Goal: Task Accomplishment & Management: Complete application form

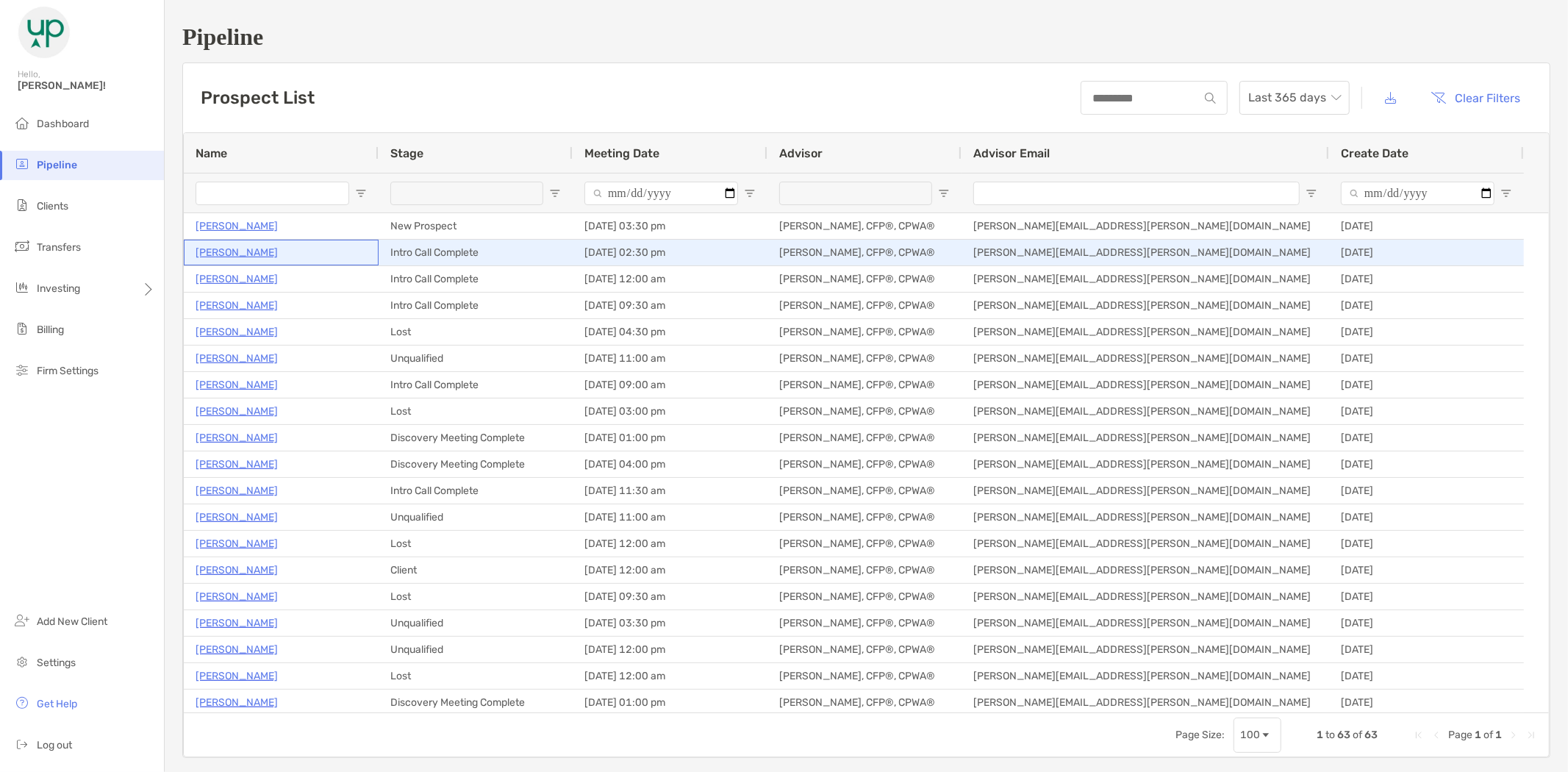
click at [237, 247] on p "[PERSON_NAME]" at bounding box center [236, 253] width 82 height 19
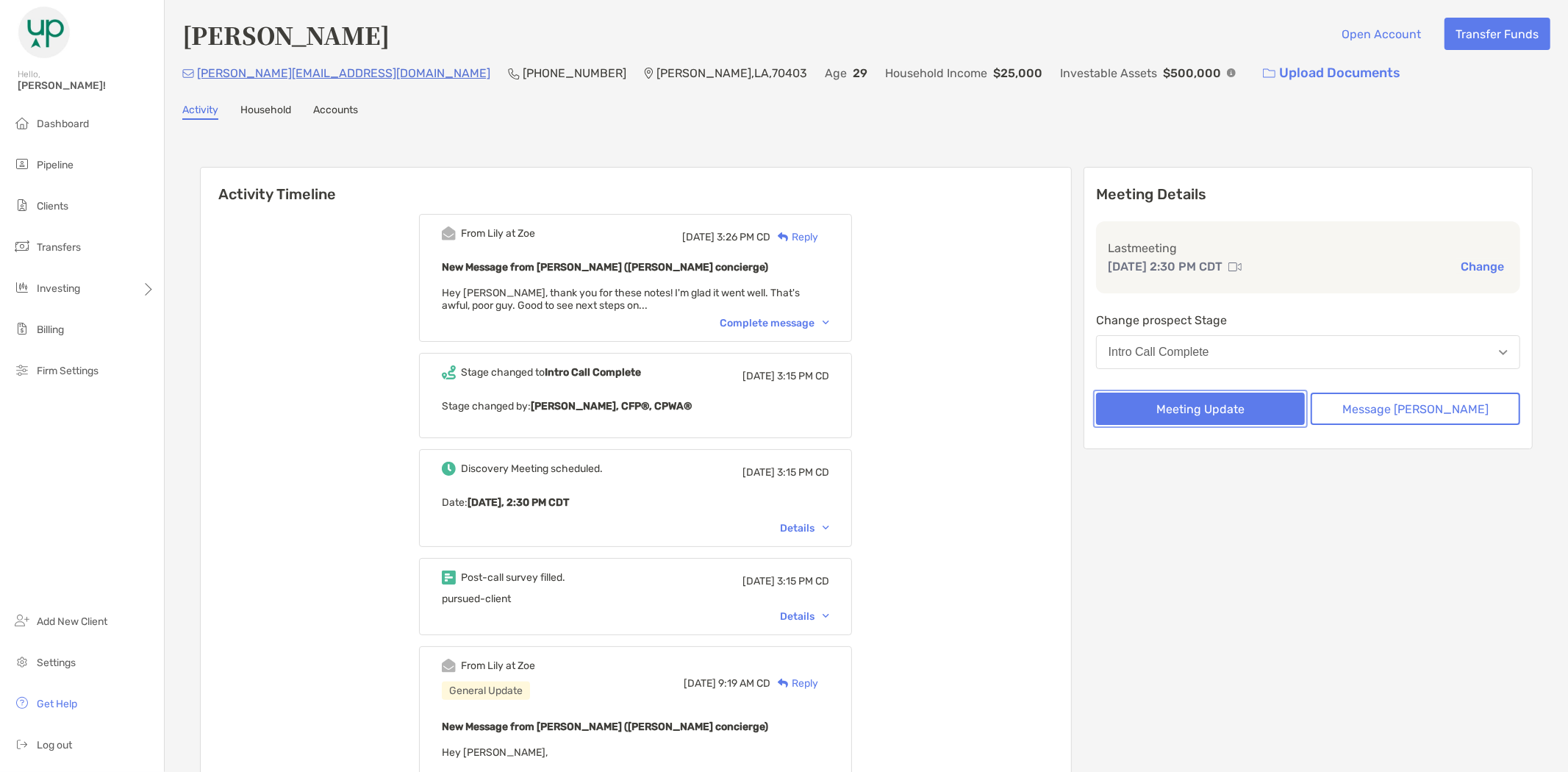
click at [1243, 404] on button "Meeting Update" at bounding box center [1201, 409] width 209 height 32
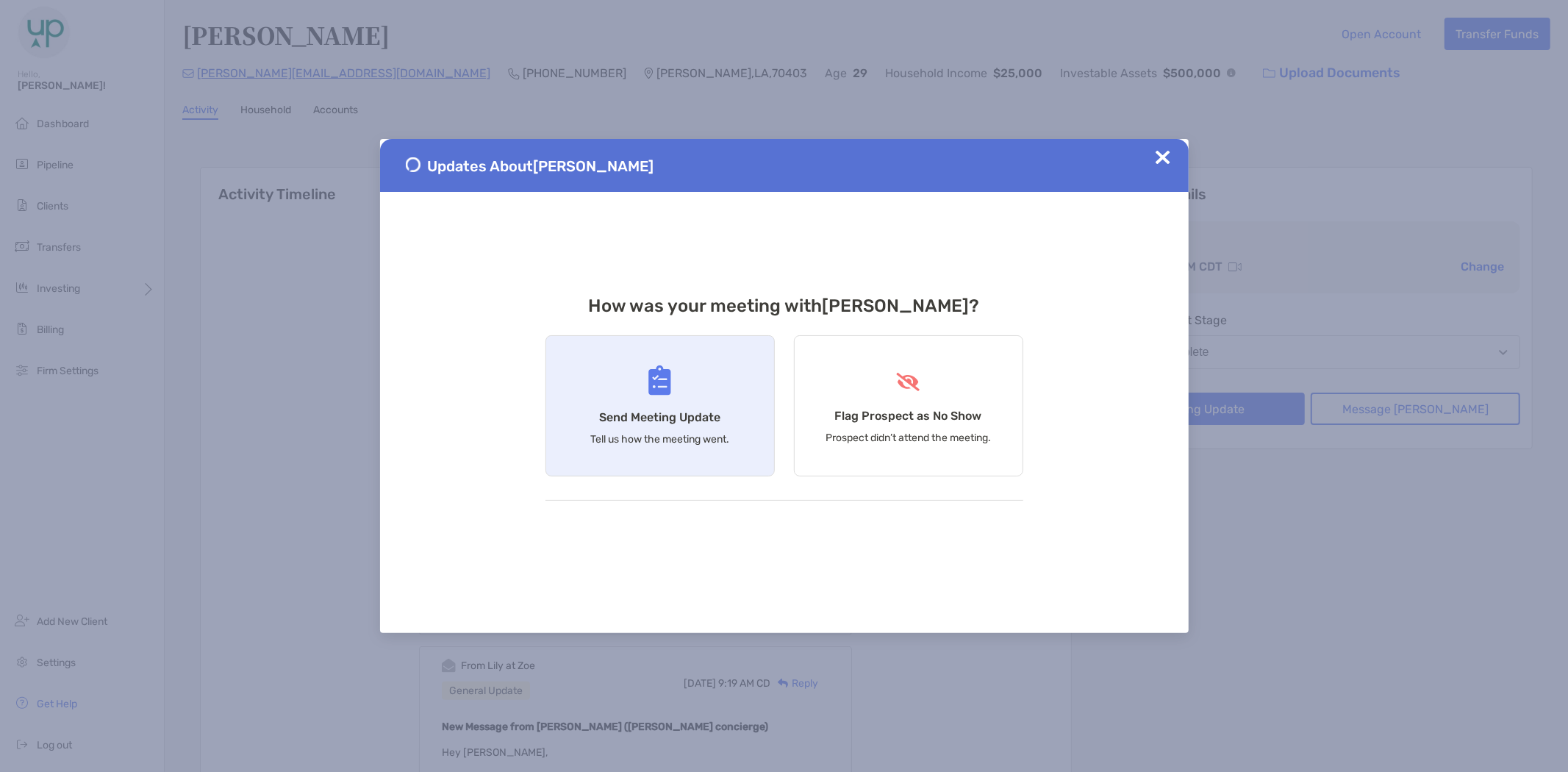
click at [718, 380] on div "Send Meeting Update Tell us how the meeting went." at bounding box center [660, 406] width 230 height 141
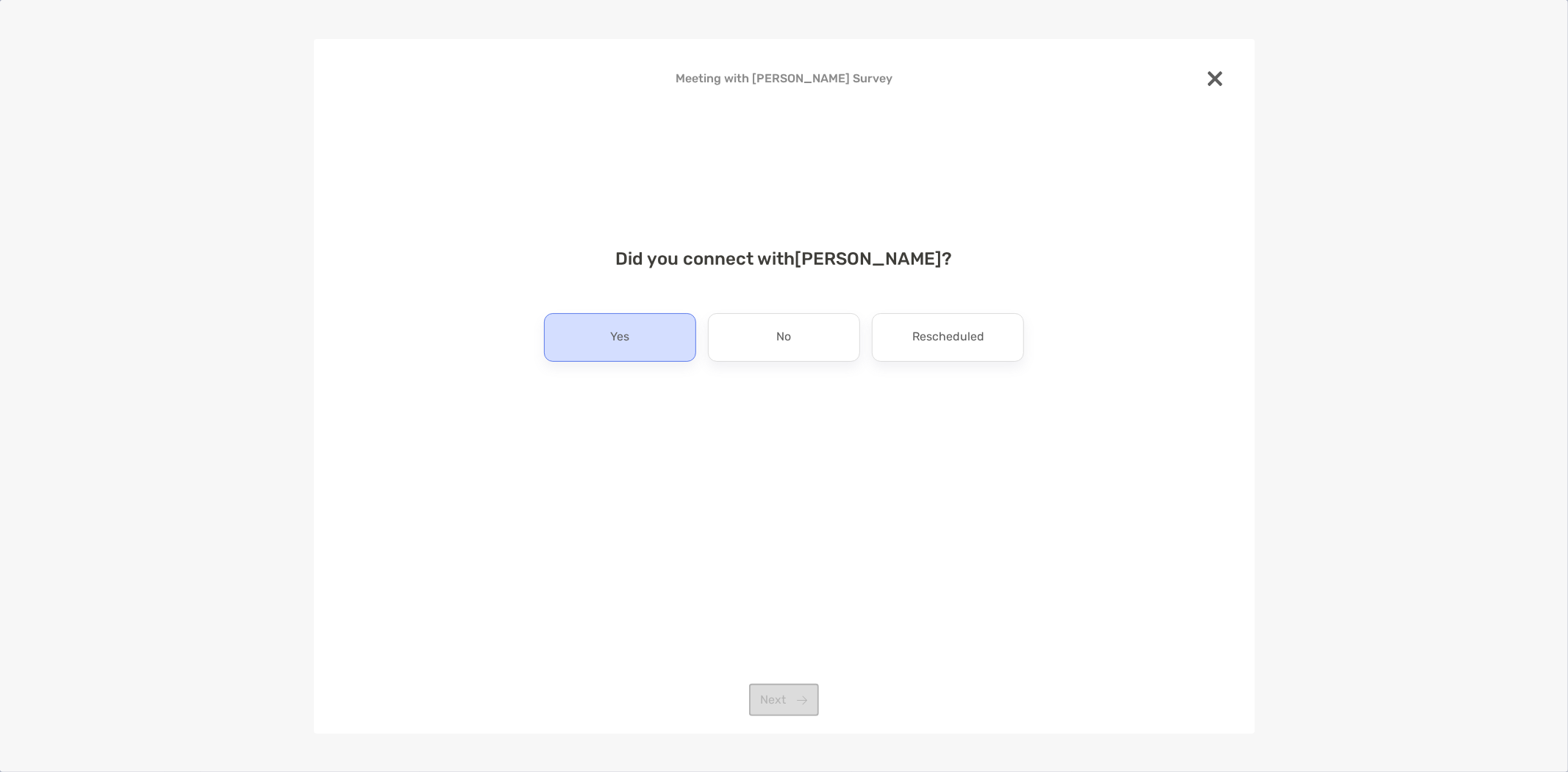
click at [637, 324] on div "Yes" at bounding box center [620, 337] width 152 height 48
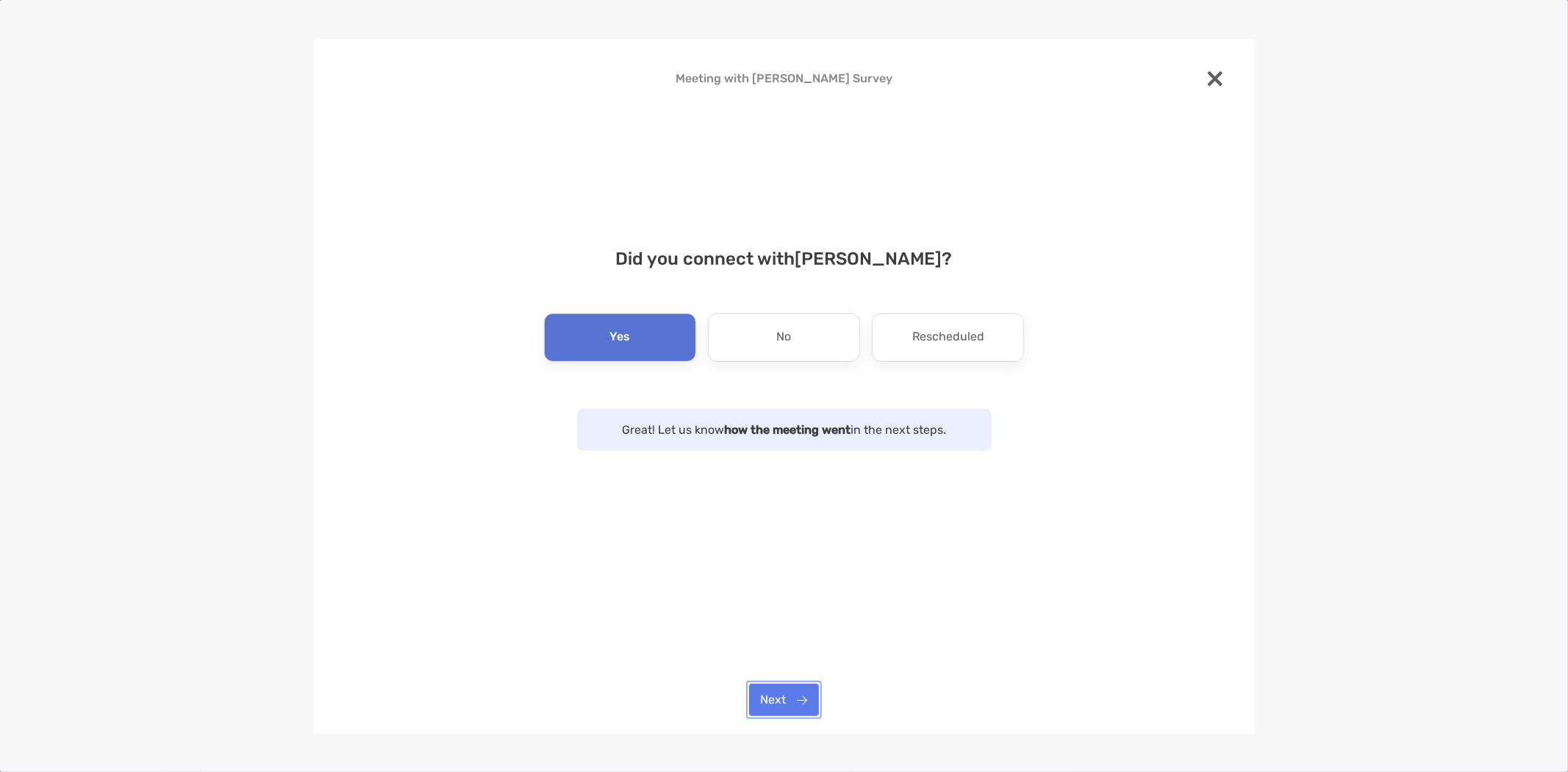
click at [785, 699] on button "Next" at bounding box center [784, 700] width 70 height 32
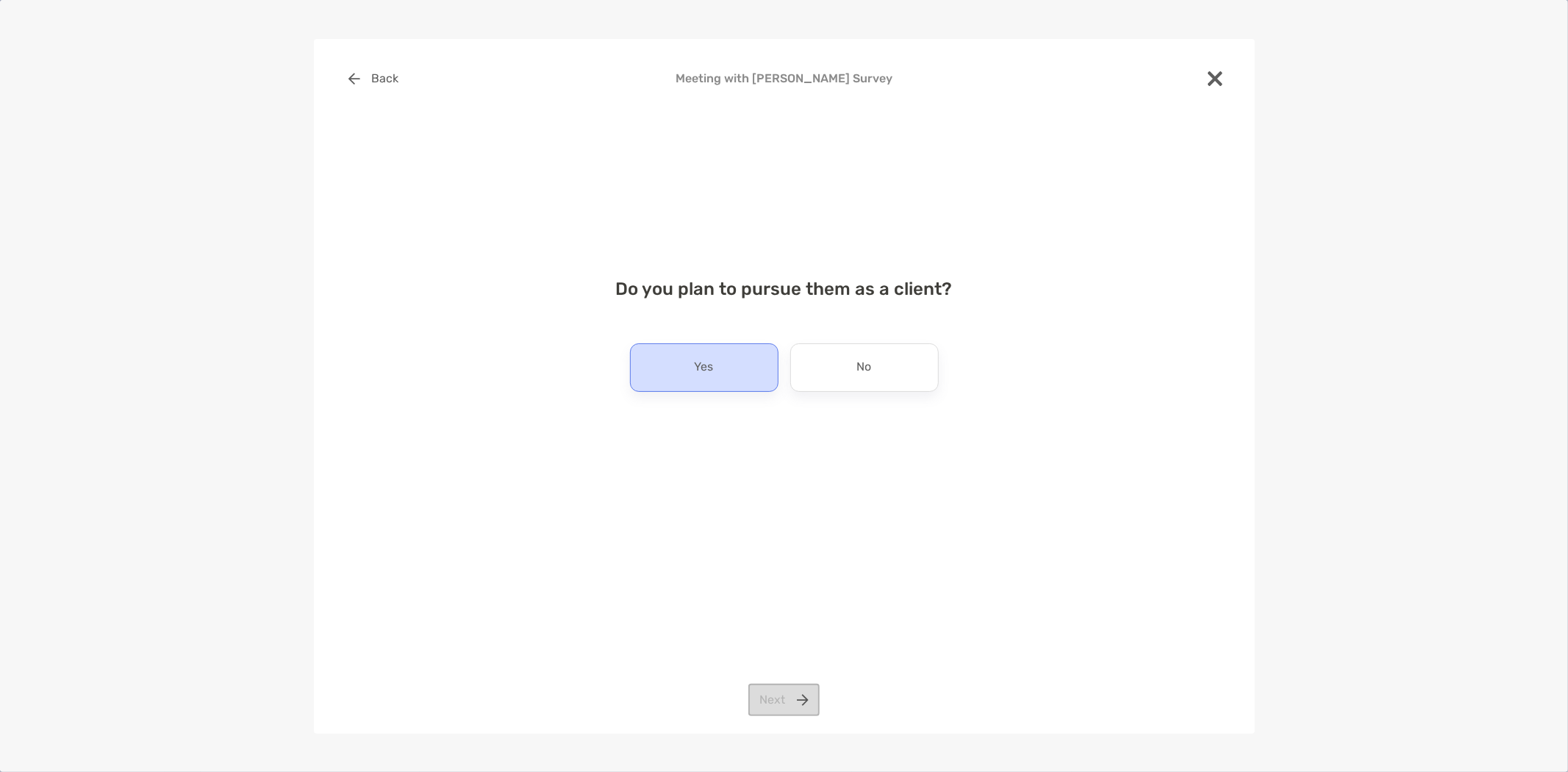
click at [736, 360] on div "Yes" at bounding box center [704, 367] width 149 height 48
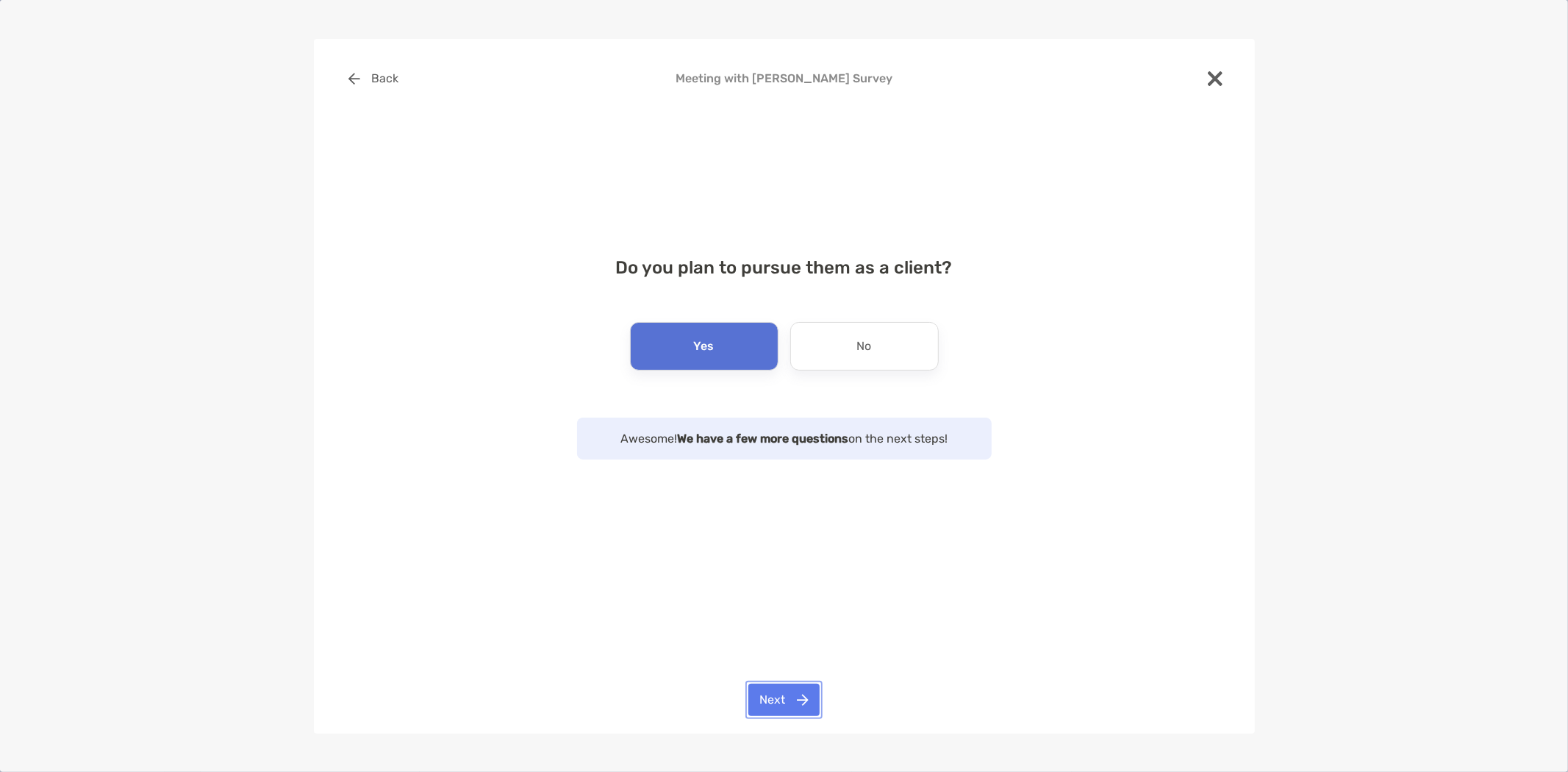
click at [791, 701] on button "Next" at bounding box center [784, 700] width 71 height 32
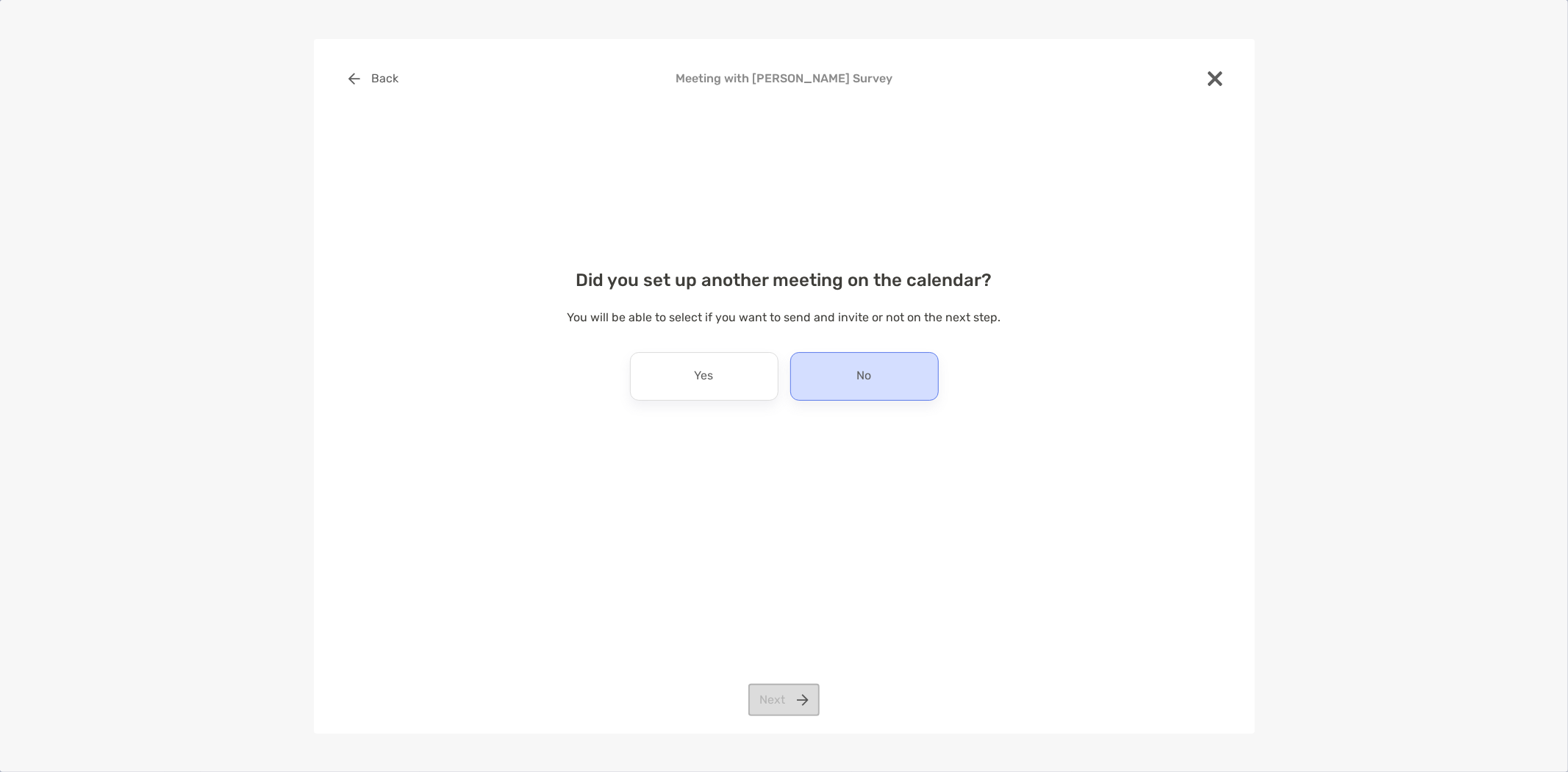
click at [838, 380] on div "No" at bounding box center [864, 376] width 149 height 48
click at [785, 699] on button "Next" at bounding box center [784, 700] width 71 height 32
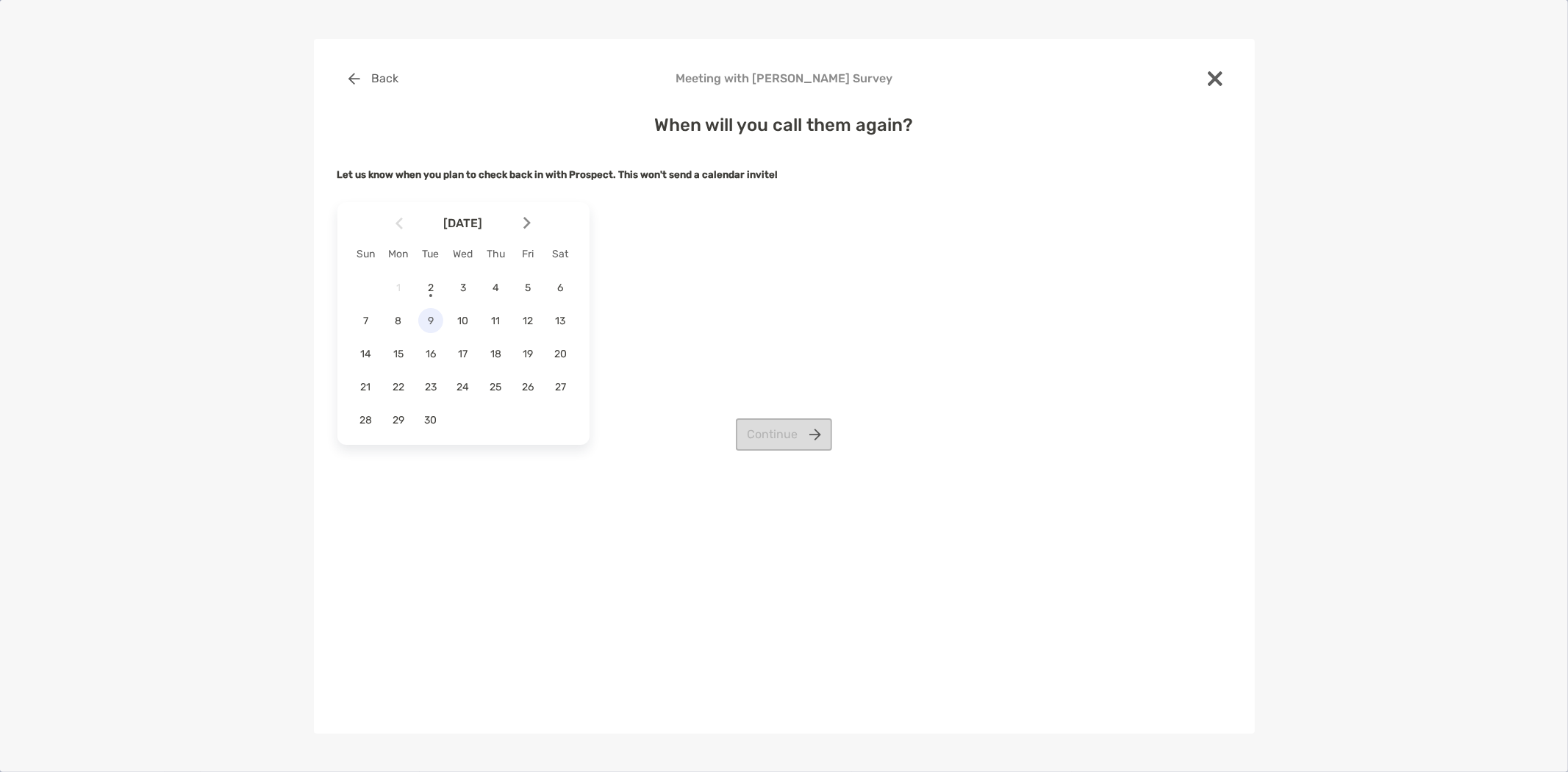
click at [429, 317] on span "9" at bounding box center [430, 321] width 25 height 13
click at [781, 426] on button "Continue" at bounding box center [783, 434] width 96 height 32
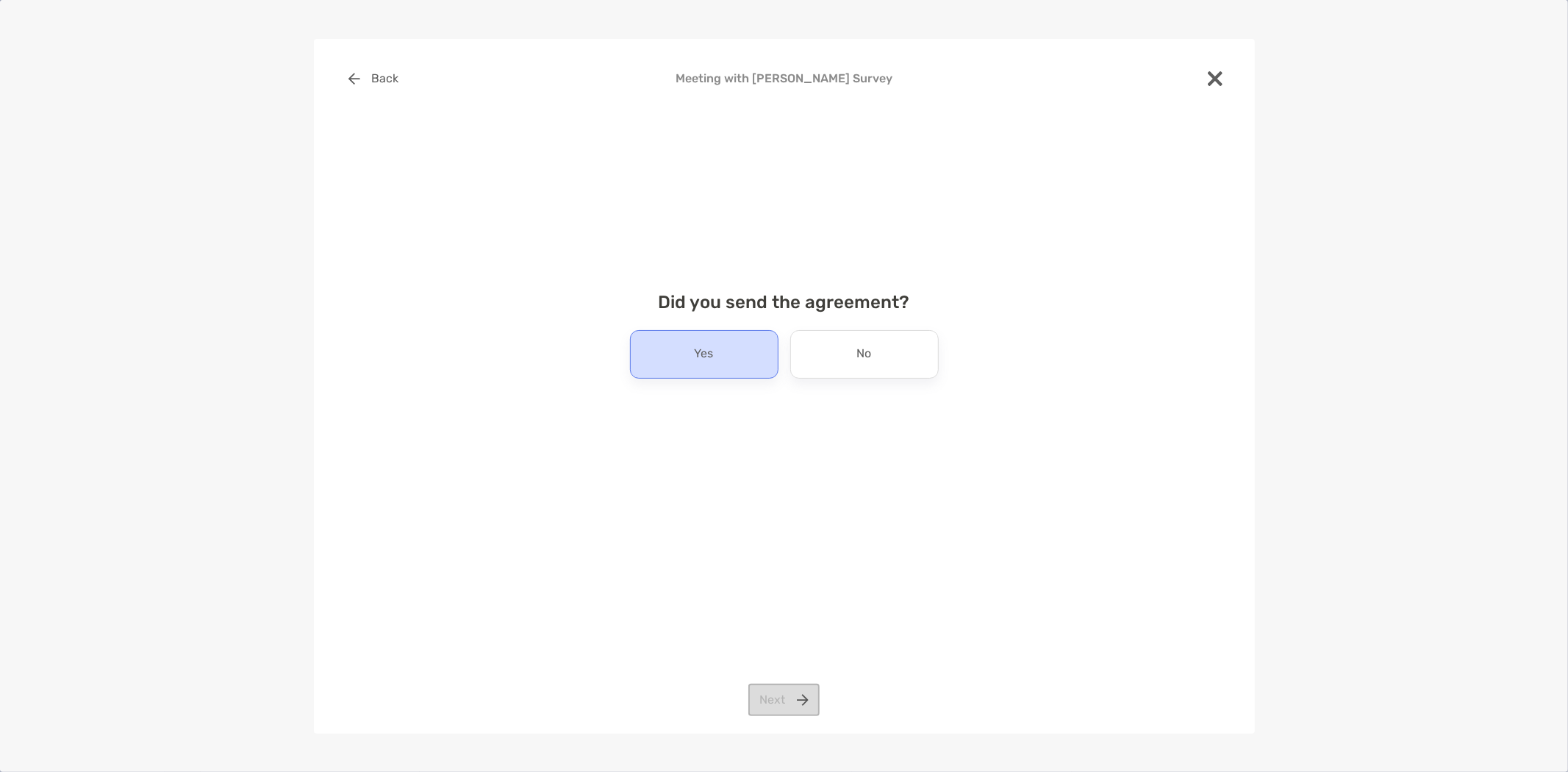
click at [713, 366] on div "Yes" at bounding box center [704, 354] width 149 height 48
click at [783, 693] on button "Next" at bounding box center [784, 700] width 71 height 32
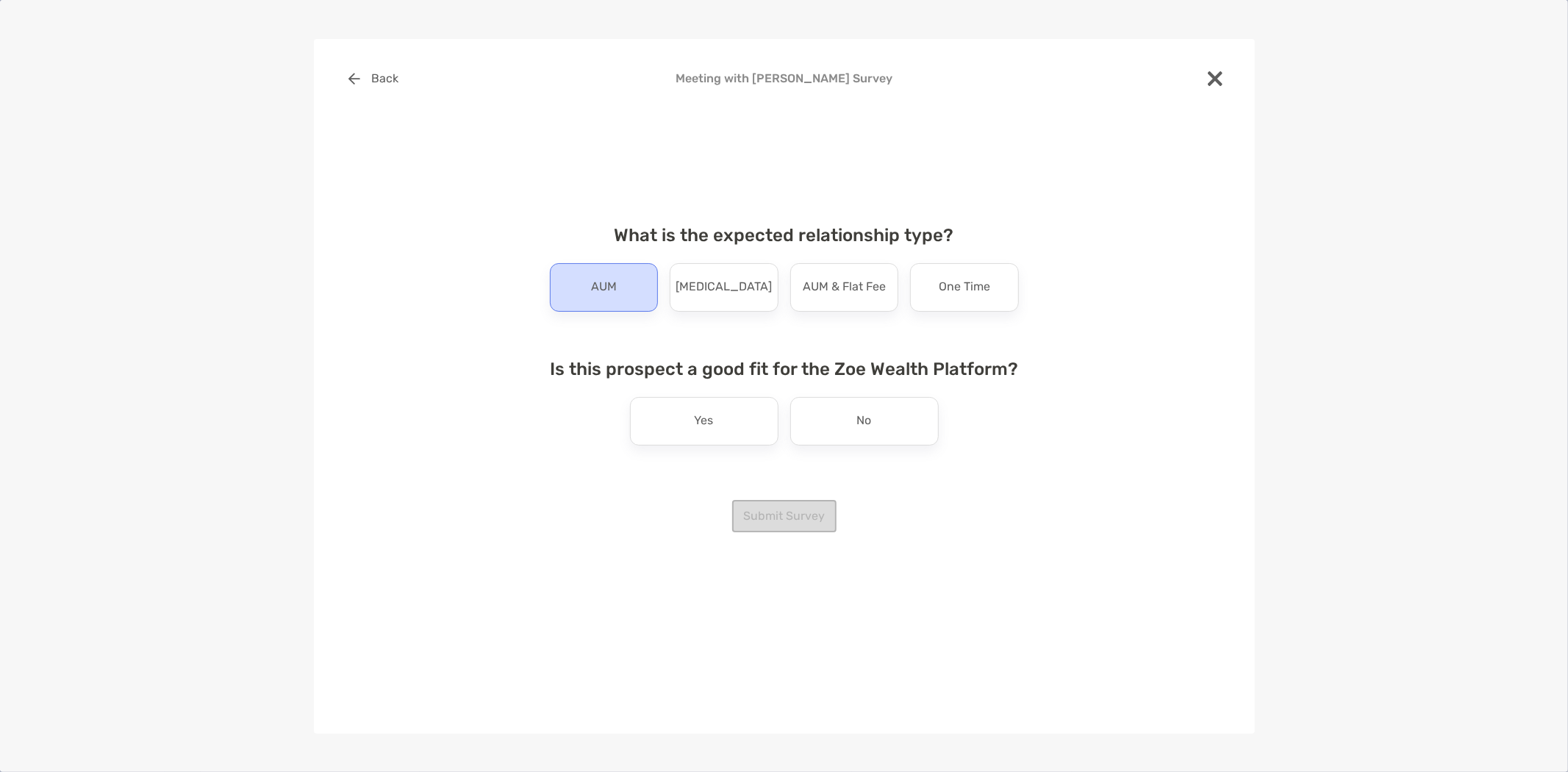
click at [626, 295] on div "AUM" at bounding box center [605, 287] width 109 height 48
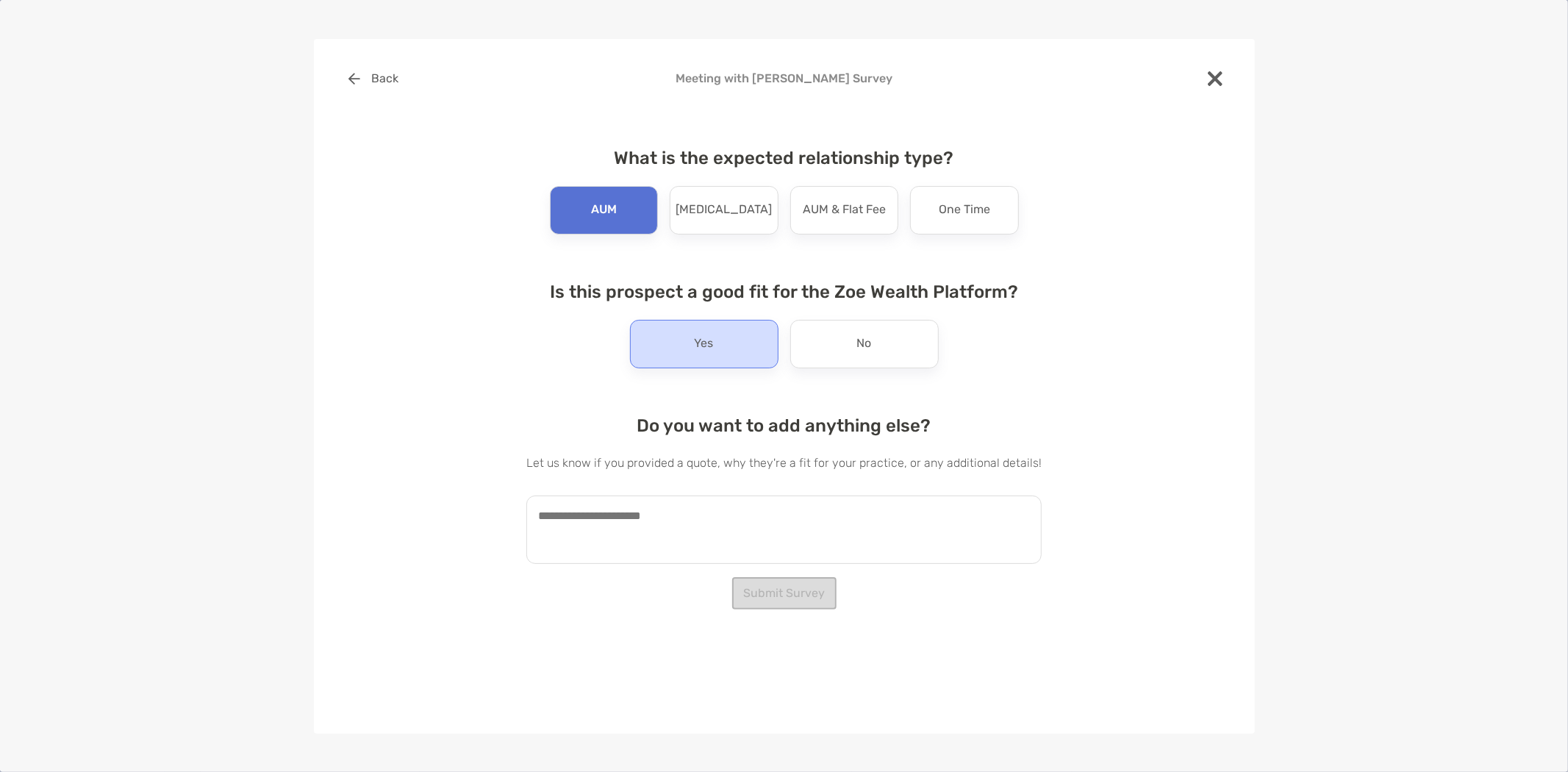
click at [721, 336] on div "Yes" at bounding box center [704, 343] width 149 height 48
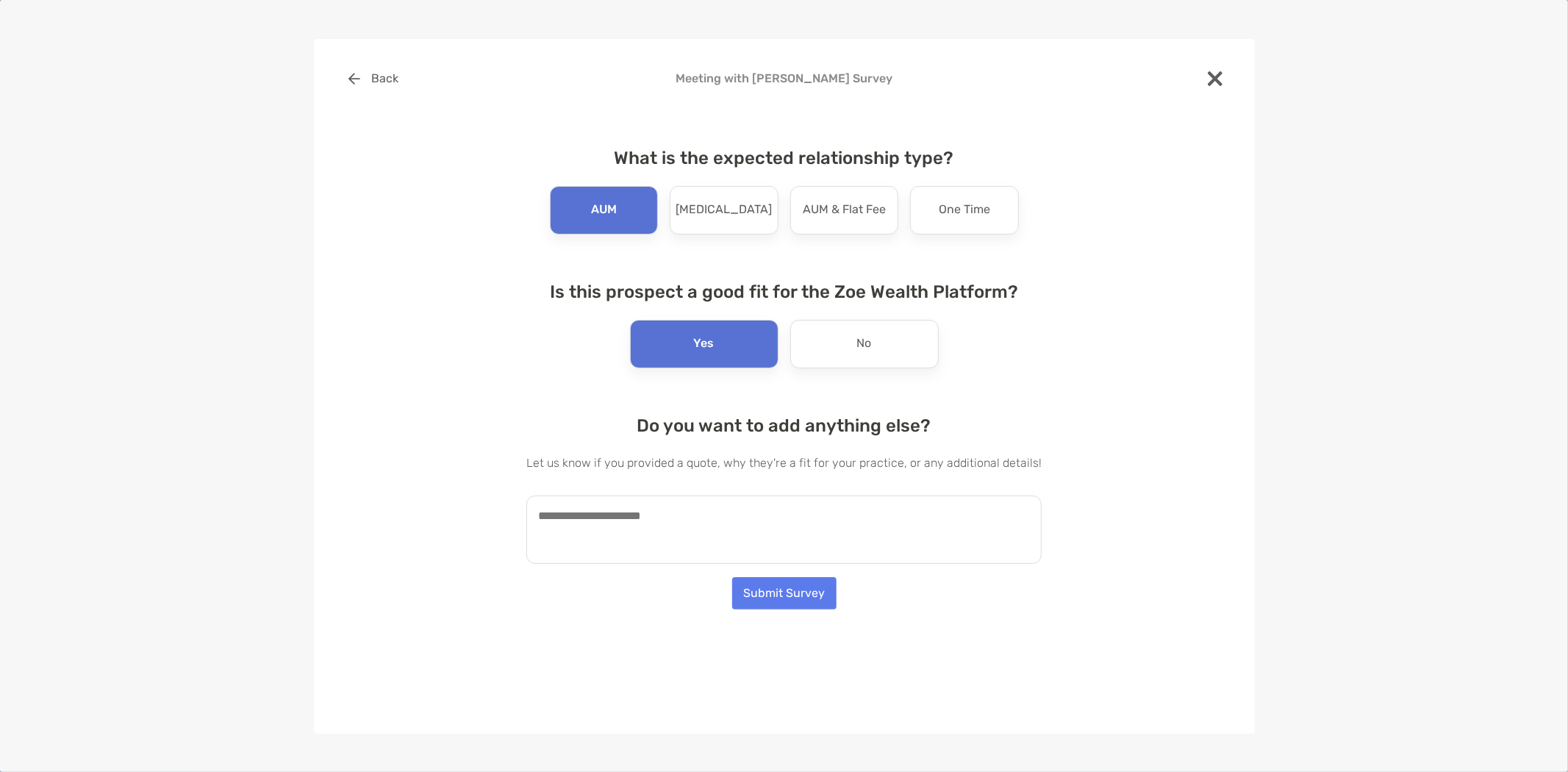
click at [702, 527] on textarea at bounding box center [784, 530] width 515 height 68
paste textarea "**********"
type textarea "**********"
click at [776, 588] on button "Submit Survey" at bounding box center [784, 593] width 105 height 32
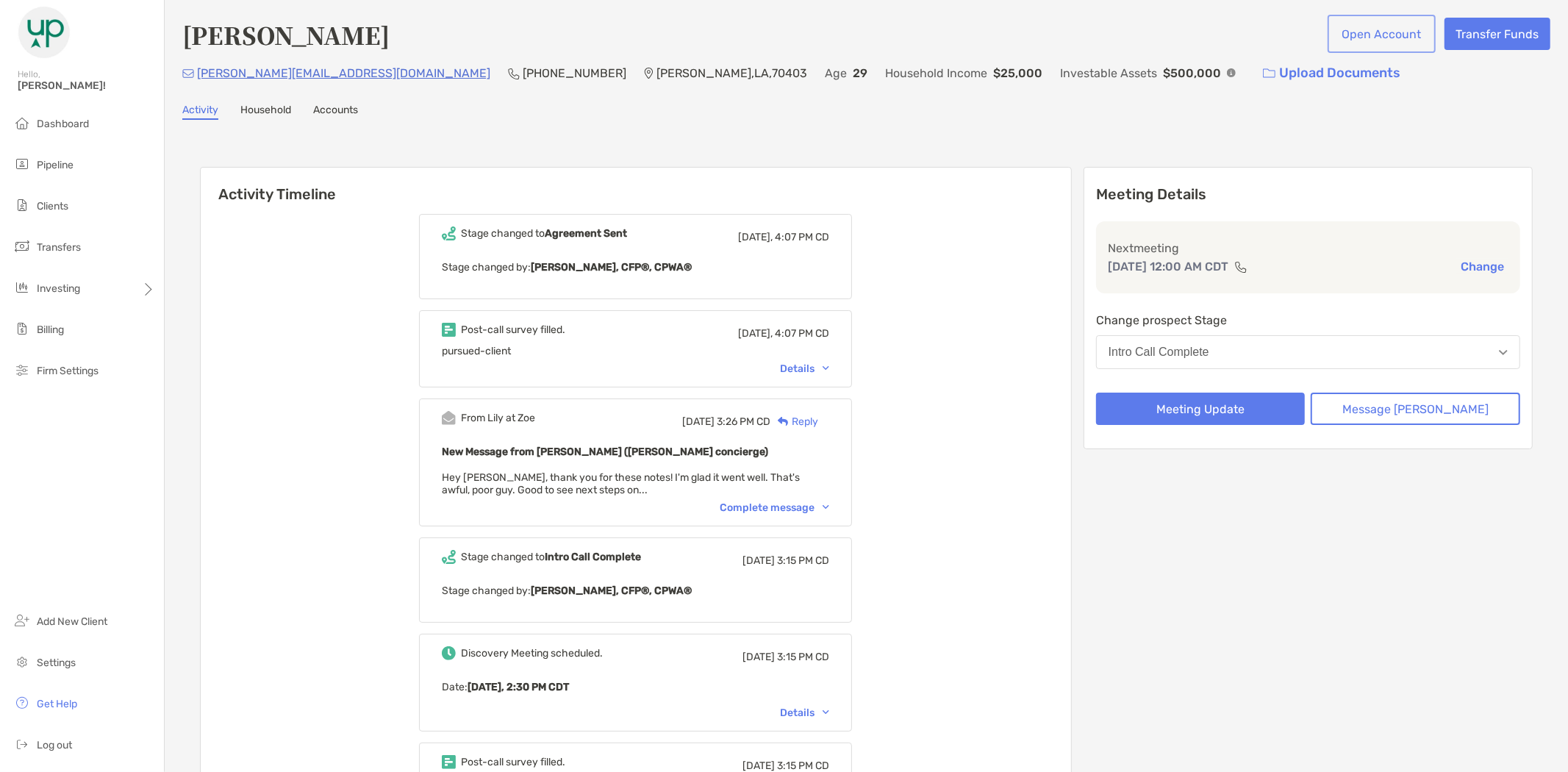
click at [1367, 32] on button "Open Account" at bounding box center [1381, 34] width 102 height 32
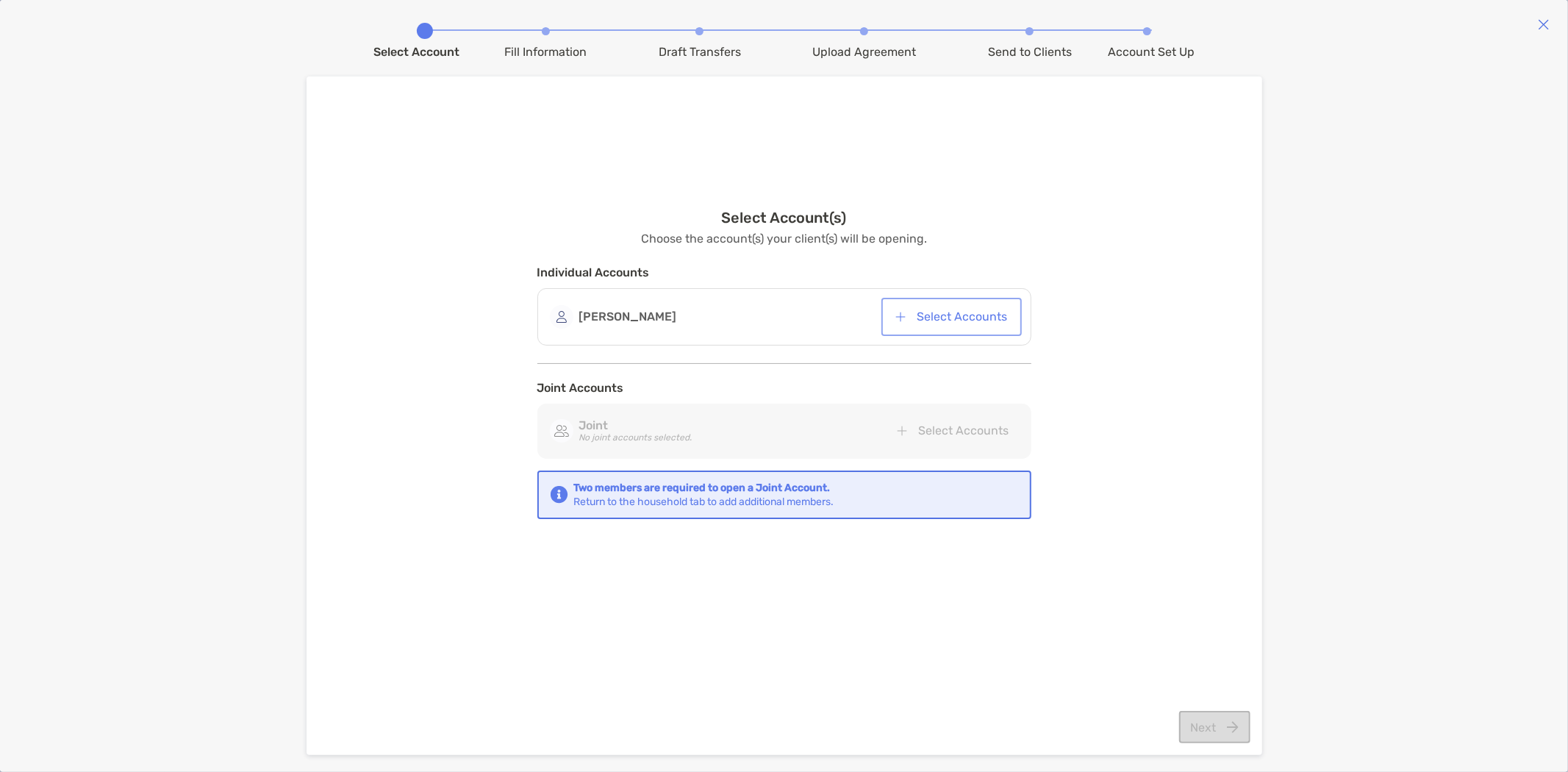
click at [956, 321] on button "Select Accounts" at bounding box center [952, 317] width 134 height 32
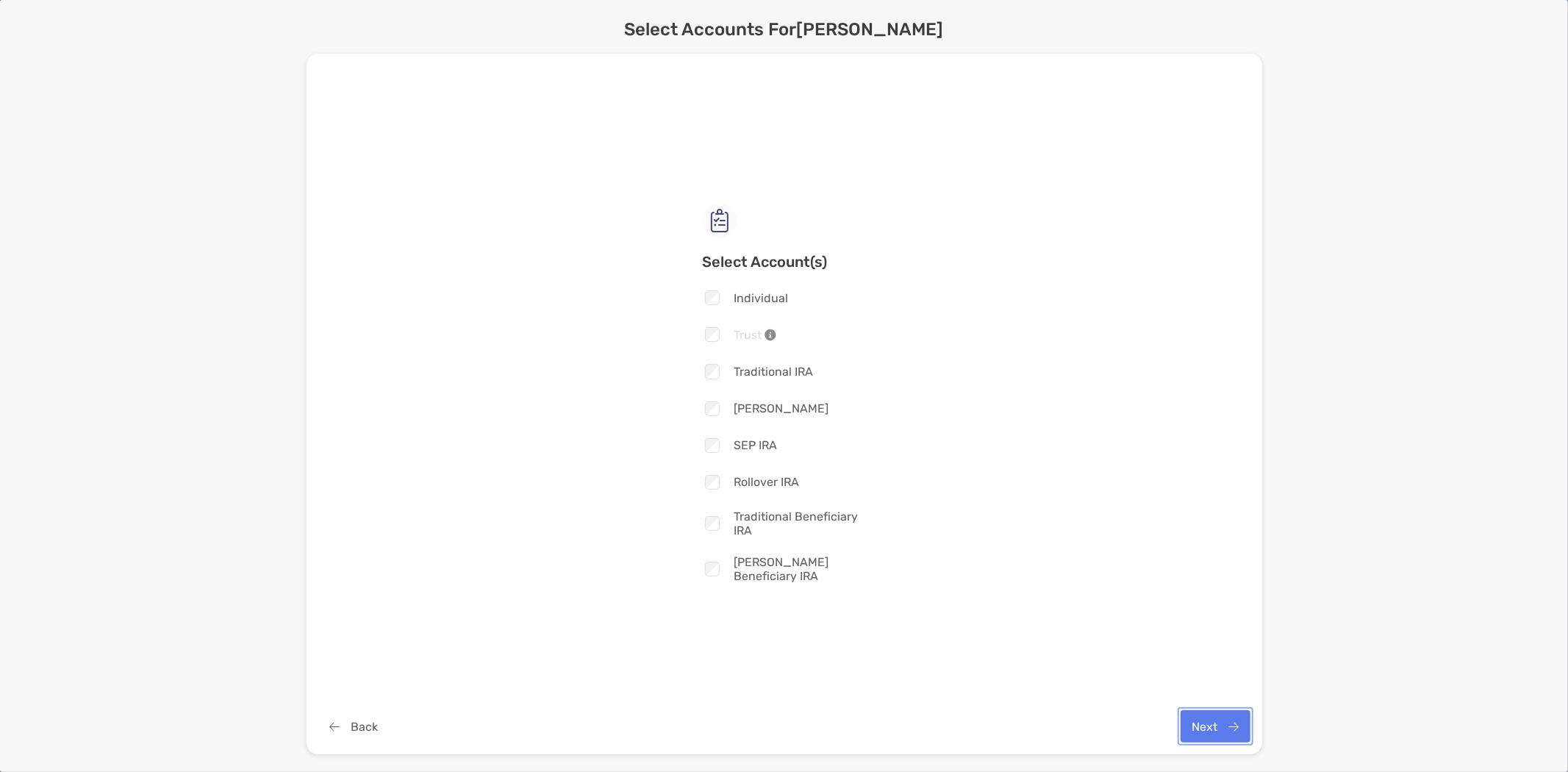
click at [1224, 729] on button "Next" at bounding box center [1215, 726] width 70 height 32
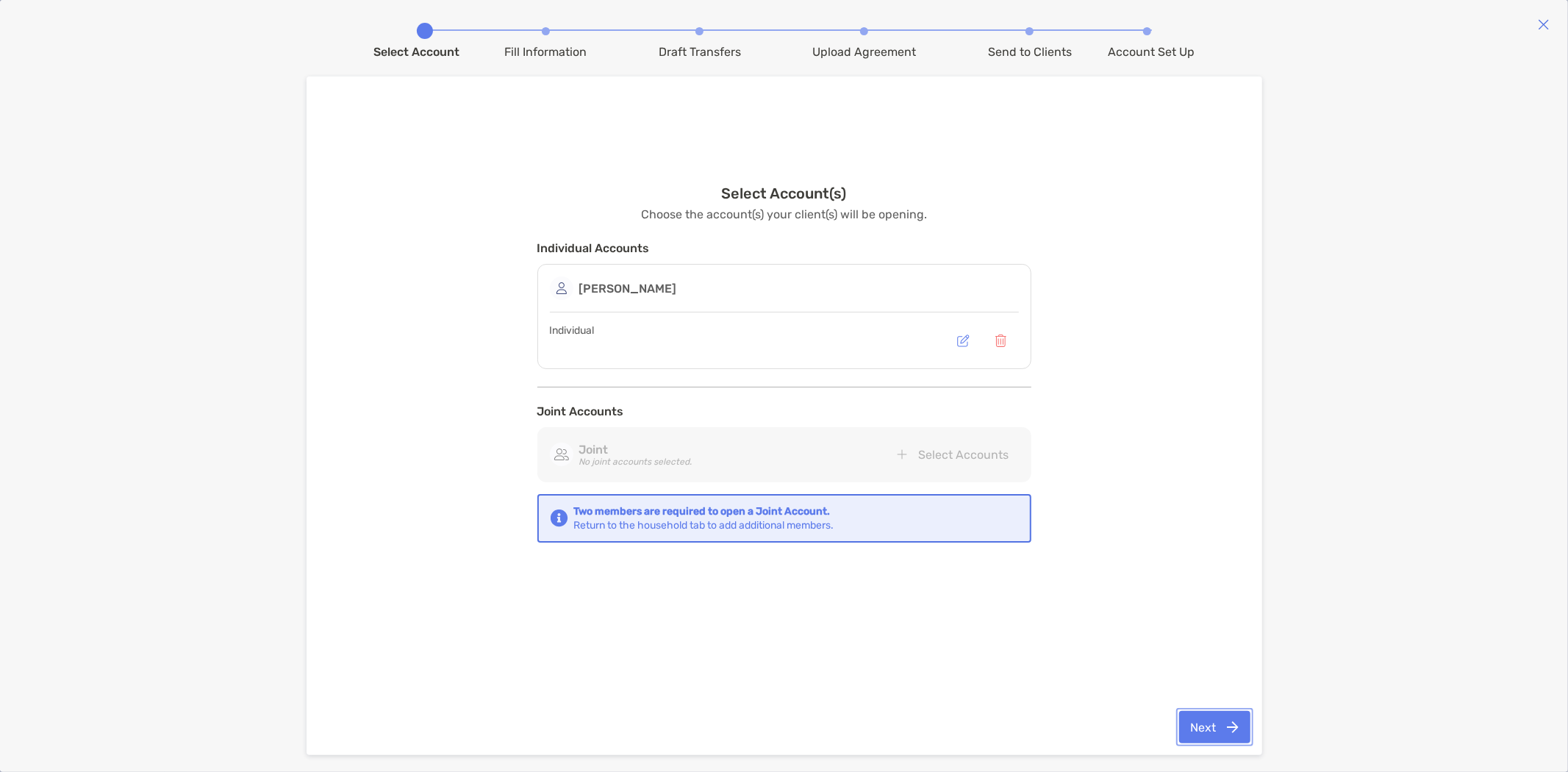
click at [1211, 716] on button "Next" at bounding box center [1214, 727] width 71 height 32
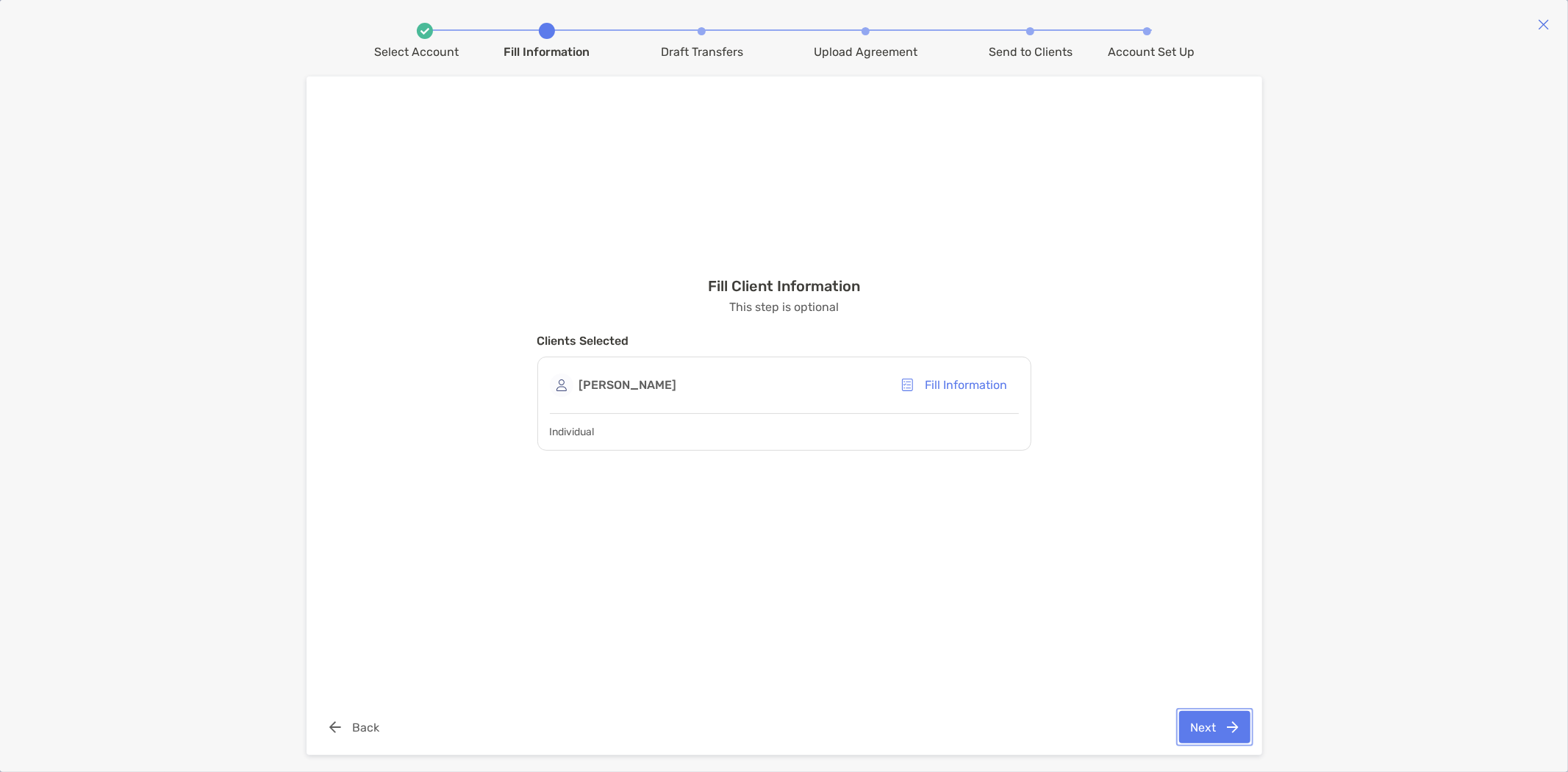
click at [1232, 724] on button "Next" at bounding box center [1214, 727] width 71 height 32
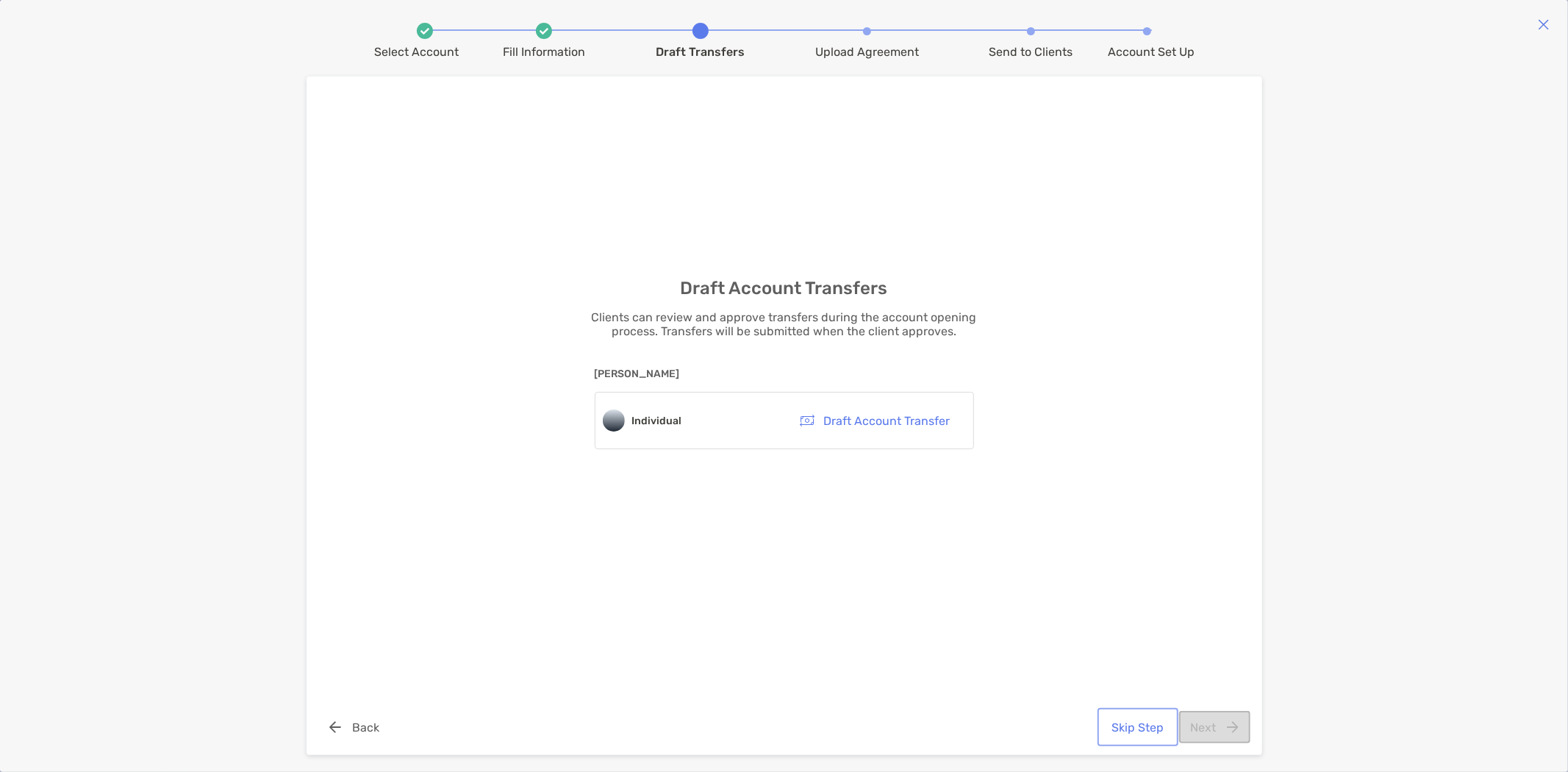
click at [1122, 729] on button "Skip Step" at bounding box center [1138, 727] width 75 height 32
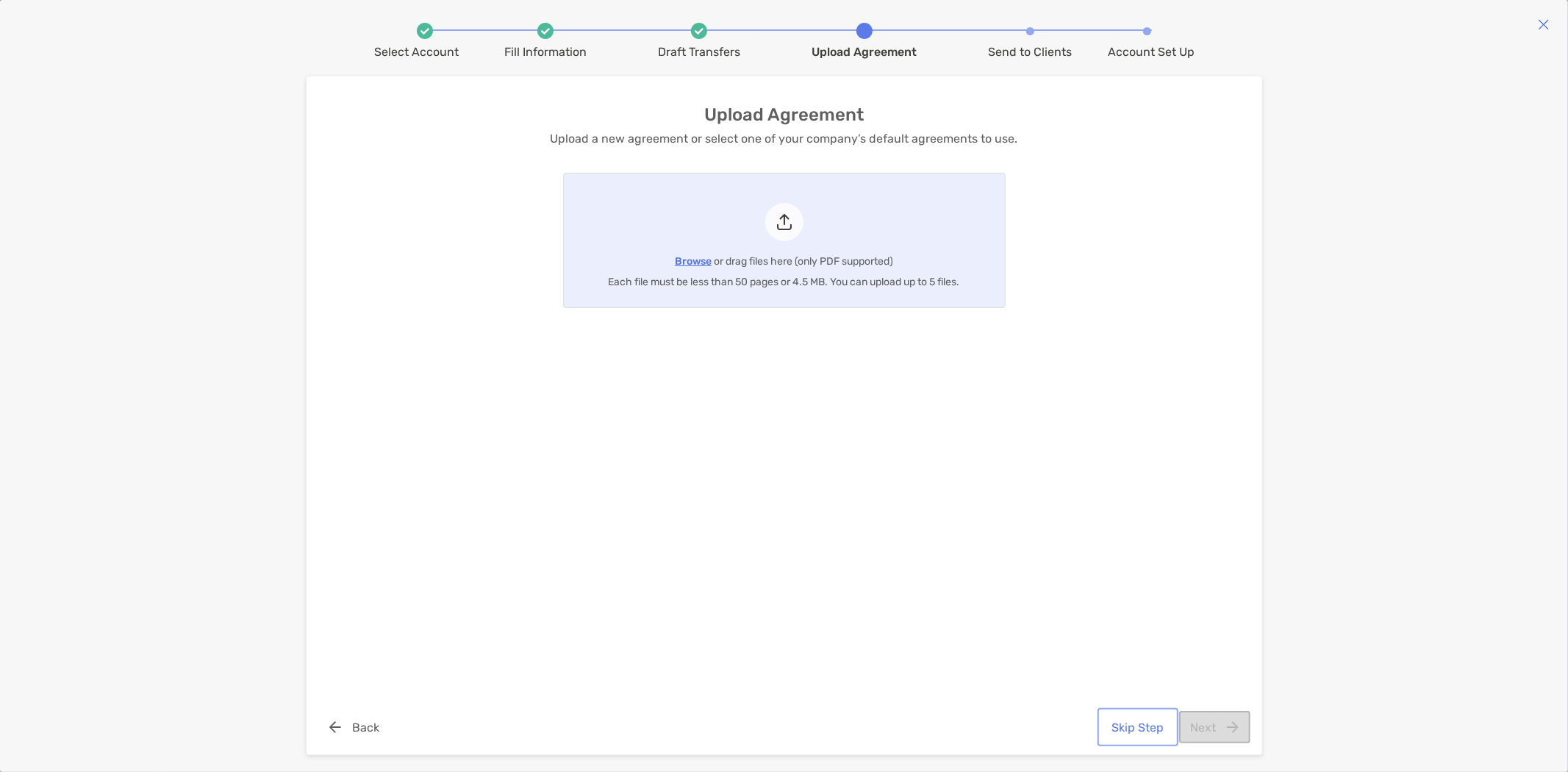
click at [1155, 728] on button "Skip Step" at bounding box center [1138, 727] width 75 height 32
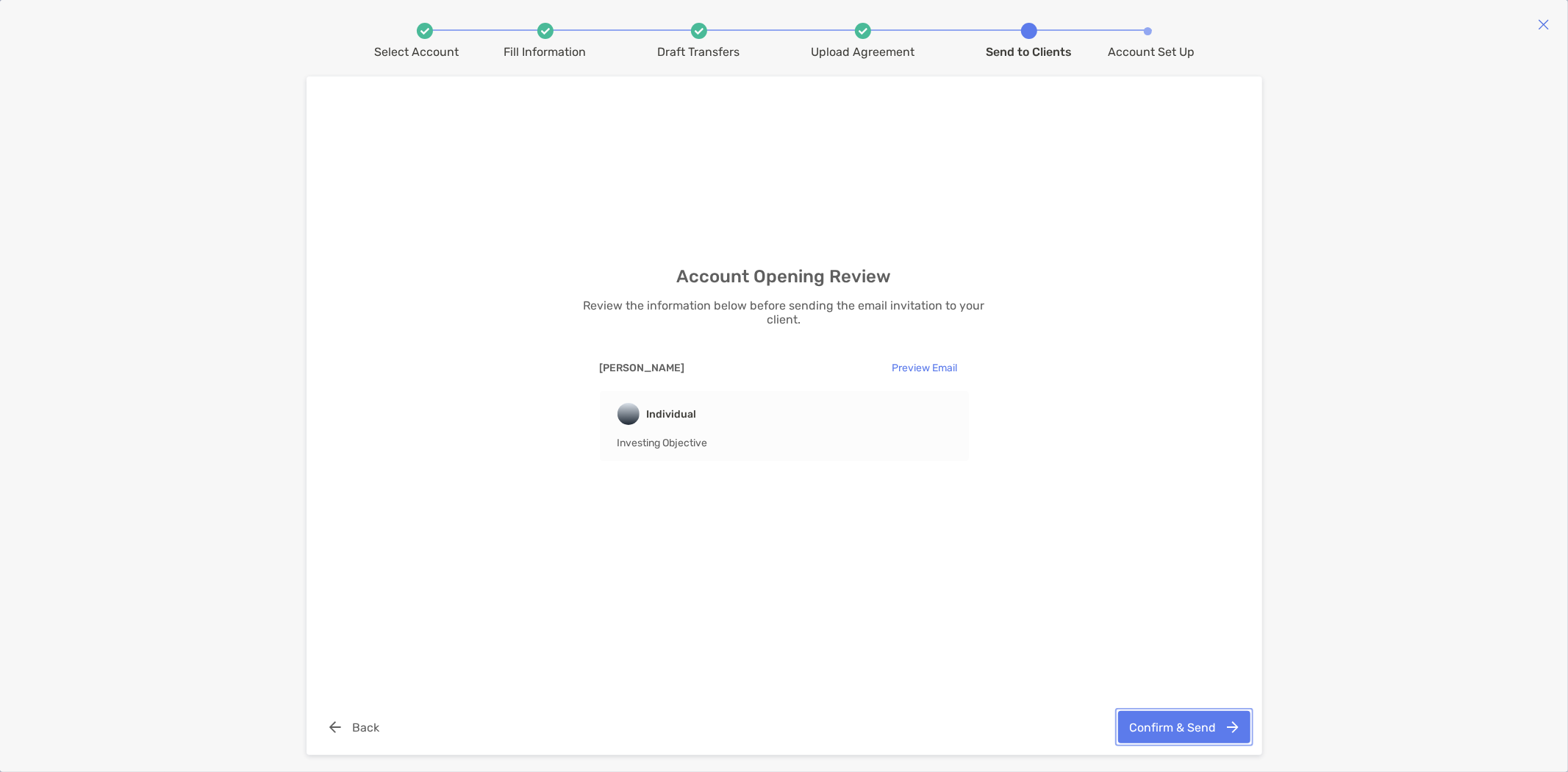
click at [1189, 723] on button "Confirm & Send" at bounding box center [1185, 727] width 133 height 32
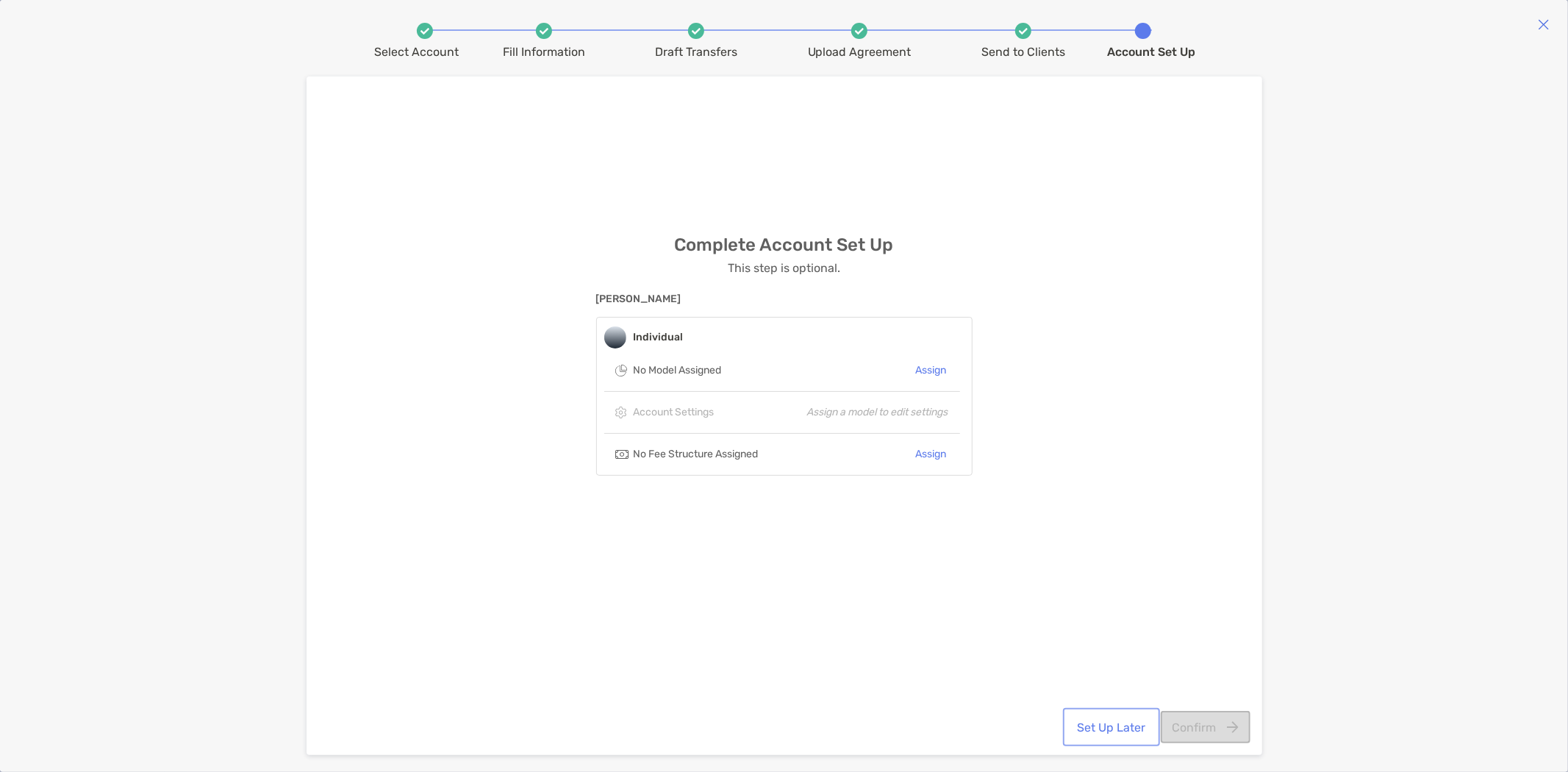
click at [1122, 731] on button "Set Up Later" at bounding box center [1111, 727] width 91 height 32
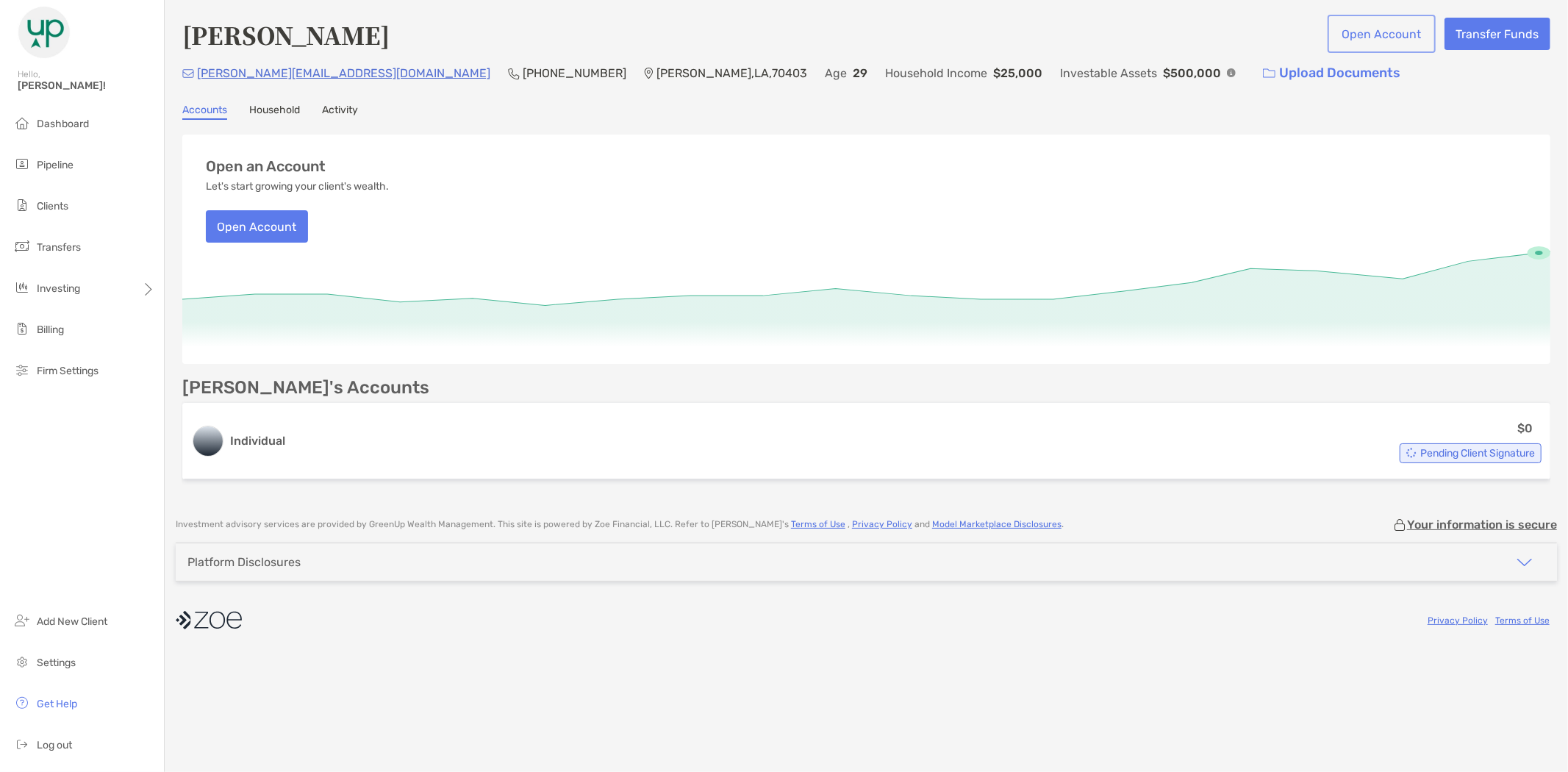
click at [1375, 37] on button "Open Account" at bounding box center [1381, 34] width 102 height 32
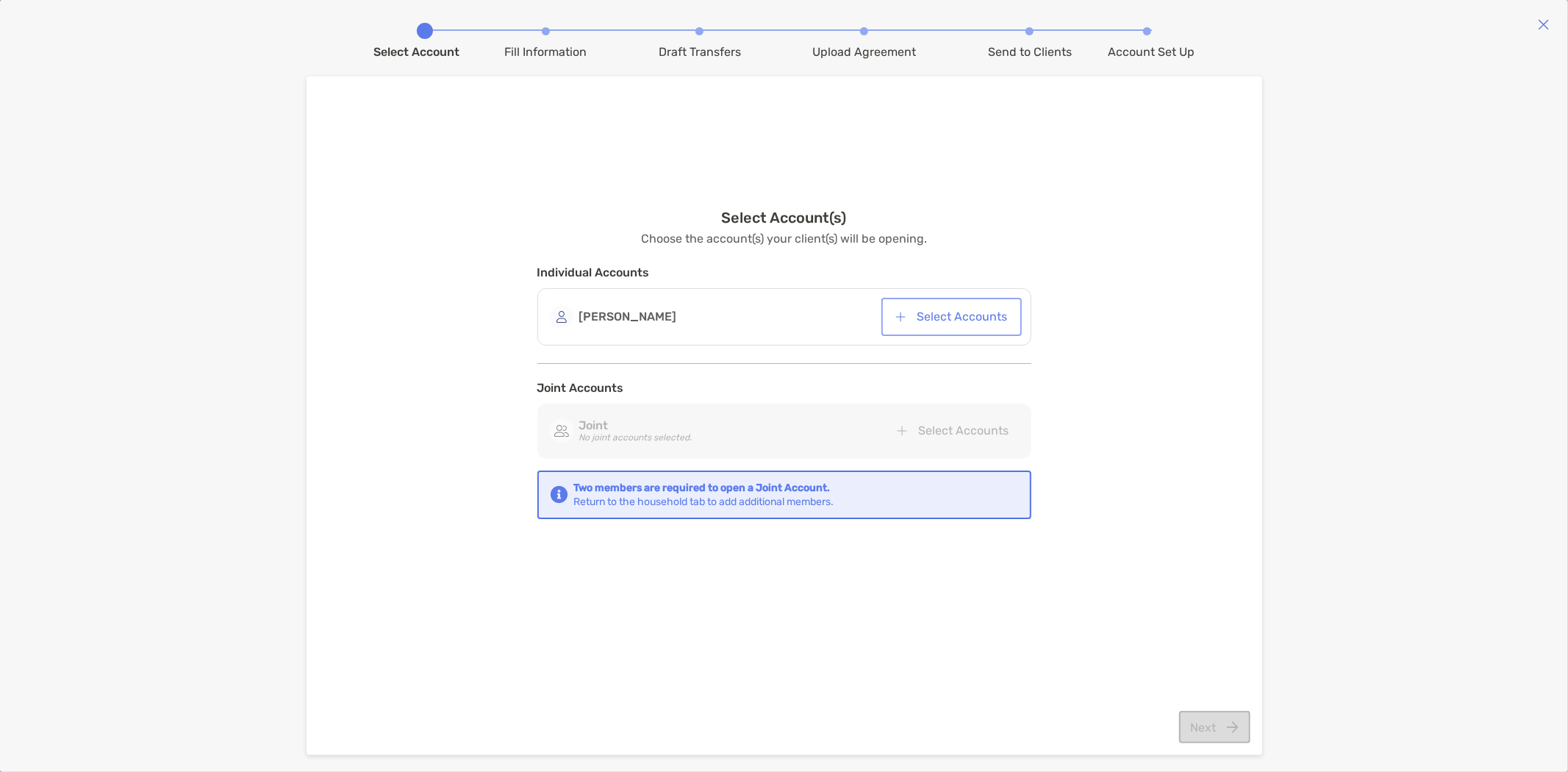
click at [972, 312] on button "Select Accounts" at bounding box center [952, 317] width 134 height 32
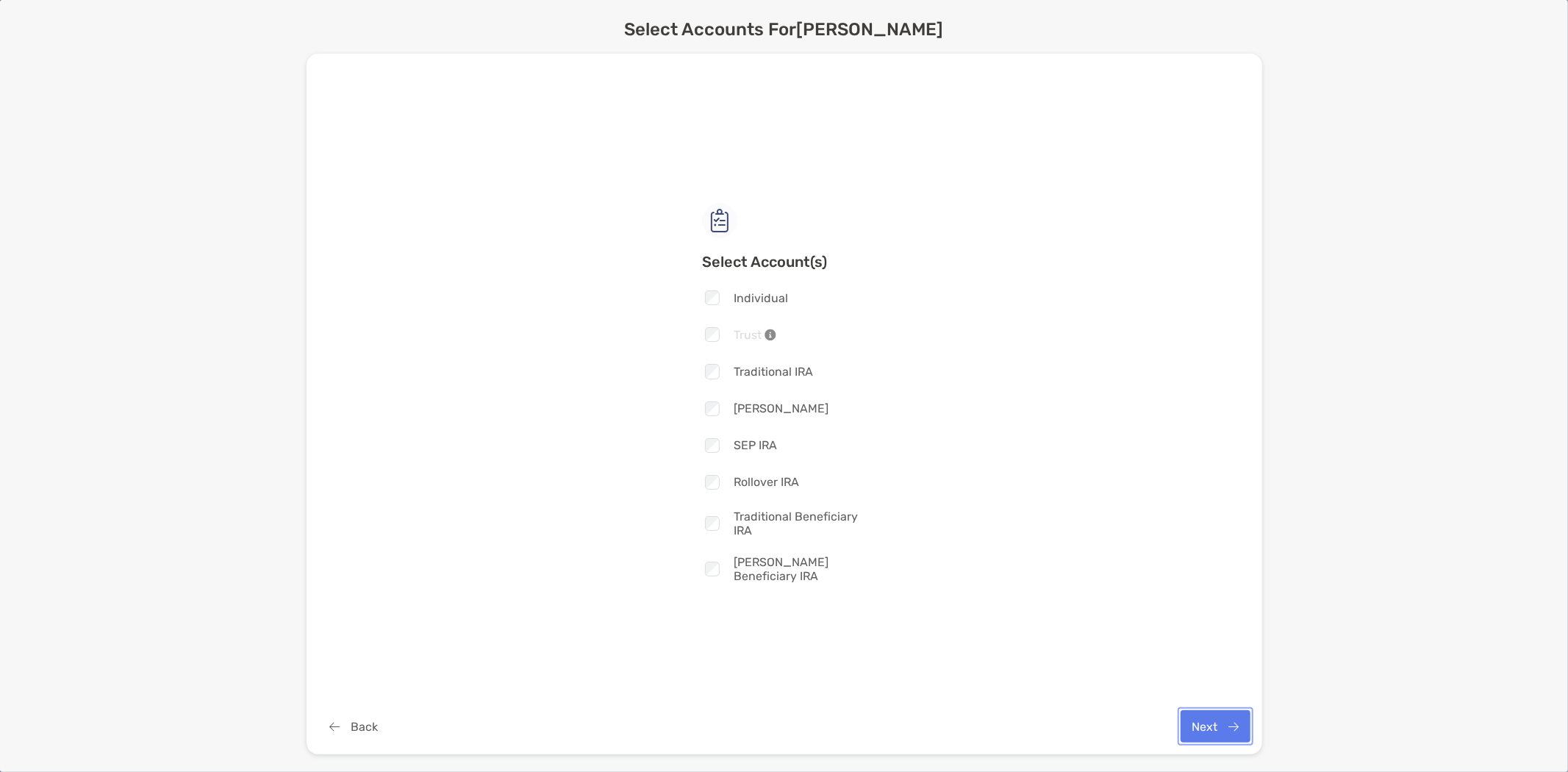
click at [1216, 725] on button "Next" at bounding box center [1215, 726] width 70 height 32
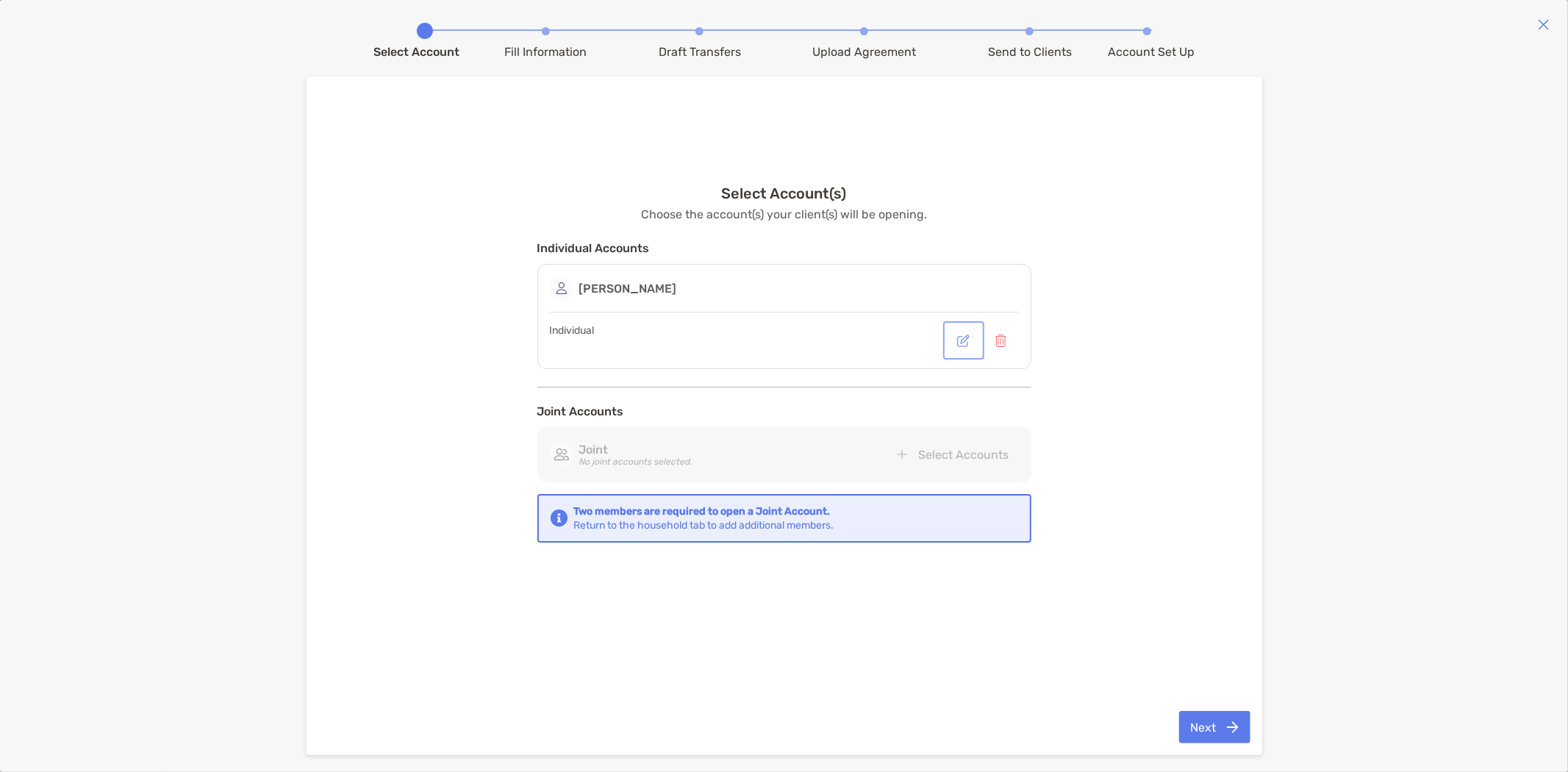
click at [961, 341] on button "button" at bounding box center [963, 340] width 35 height 32
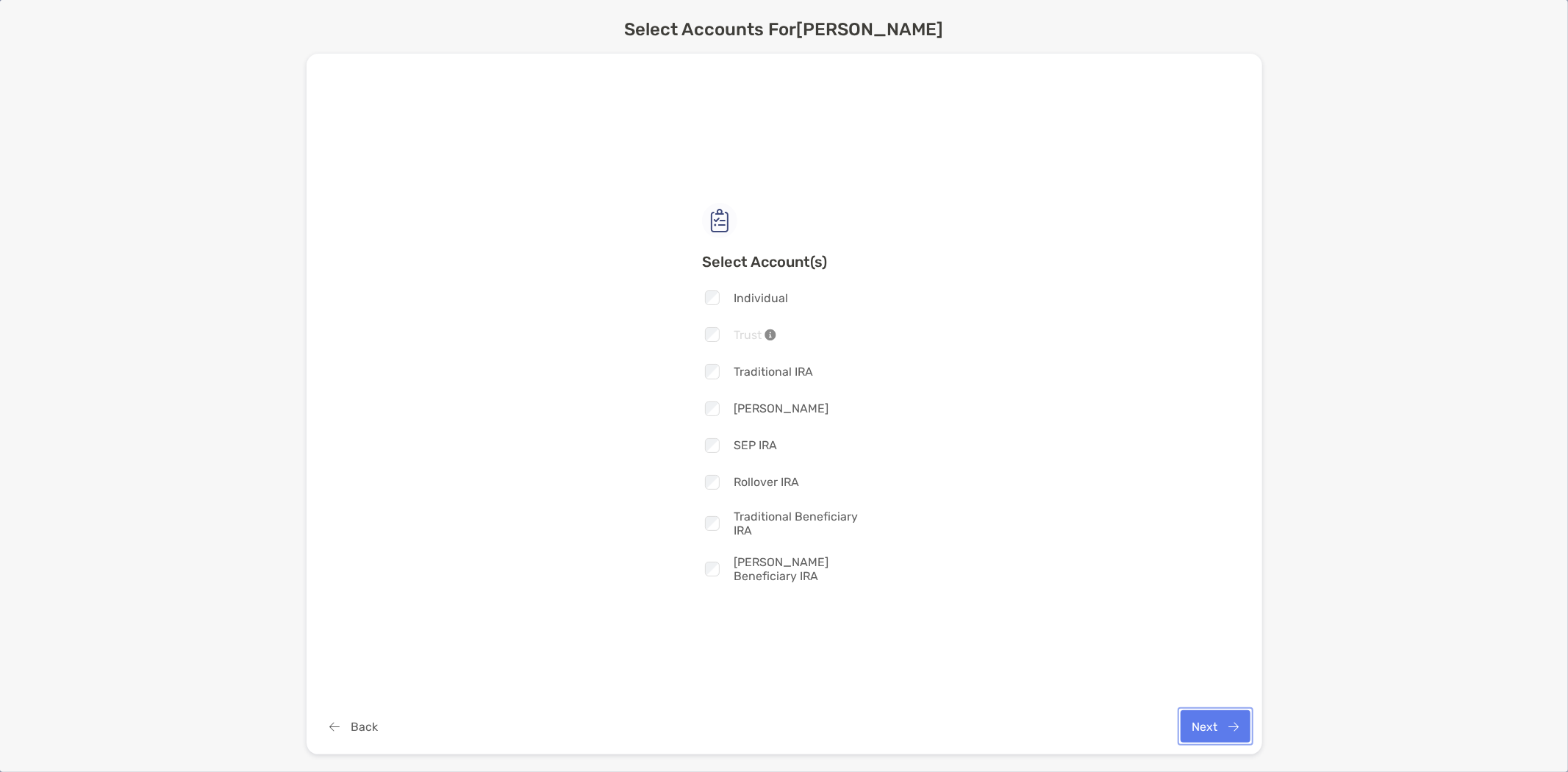
click at [1210, 728] on button "Next" at bounding box center [1215, 726] width 70 height 32
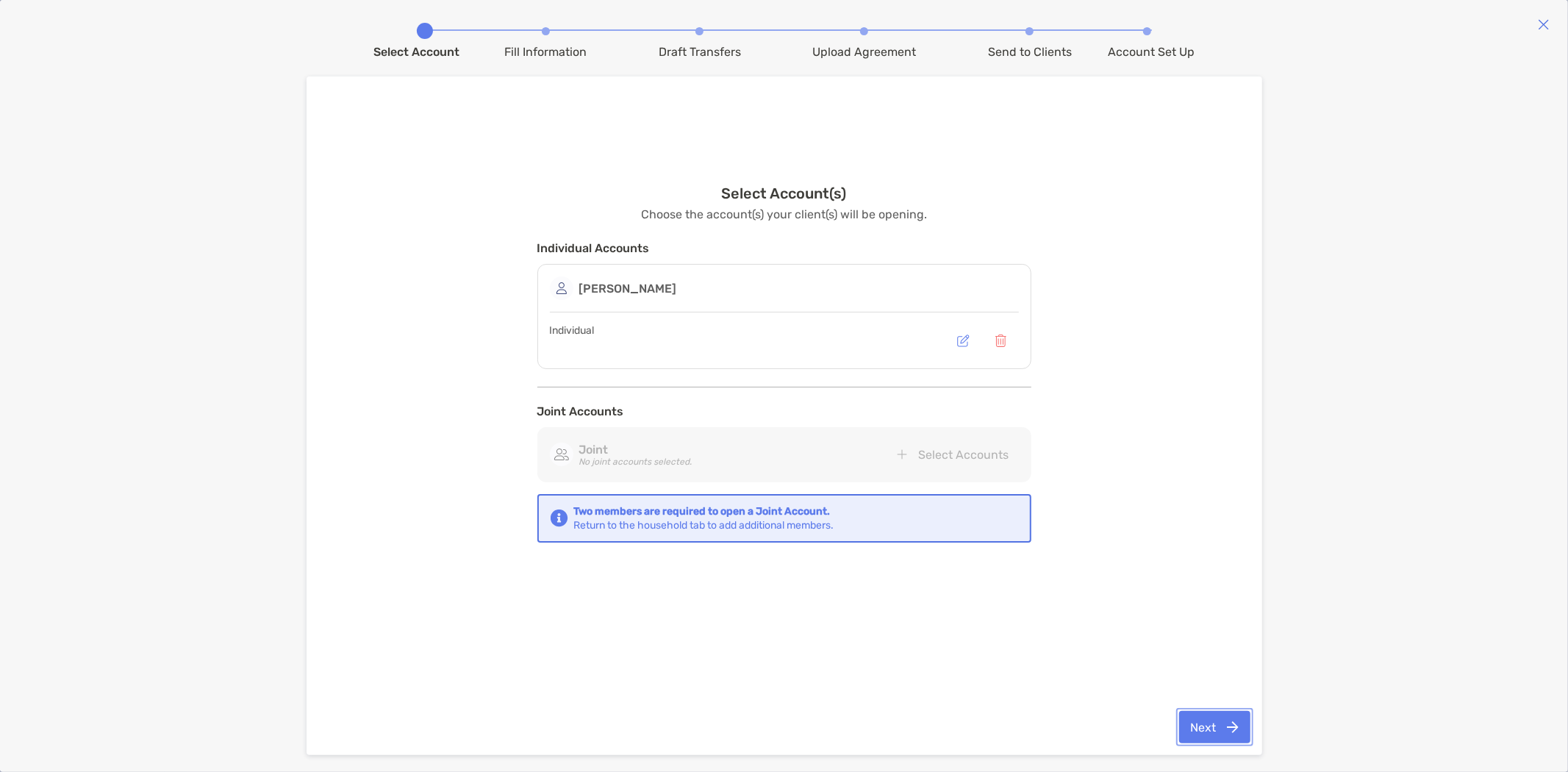
click at [1204, 723] on button "Next" at bounding box center [1214, 727] width 71 height 32
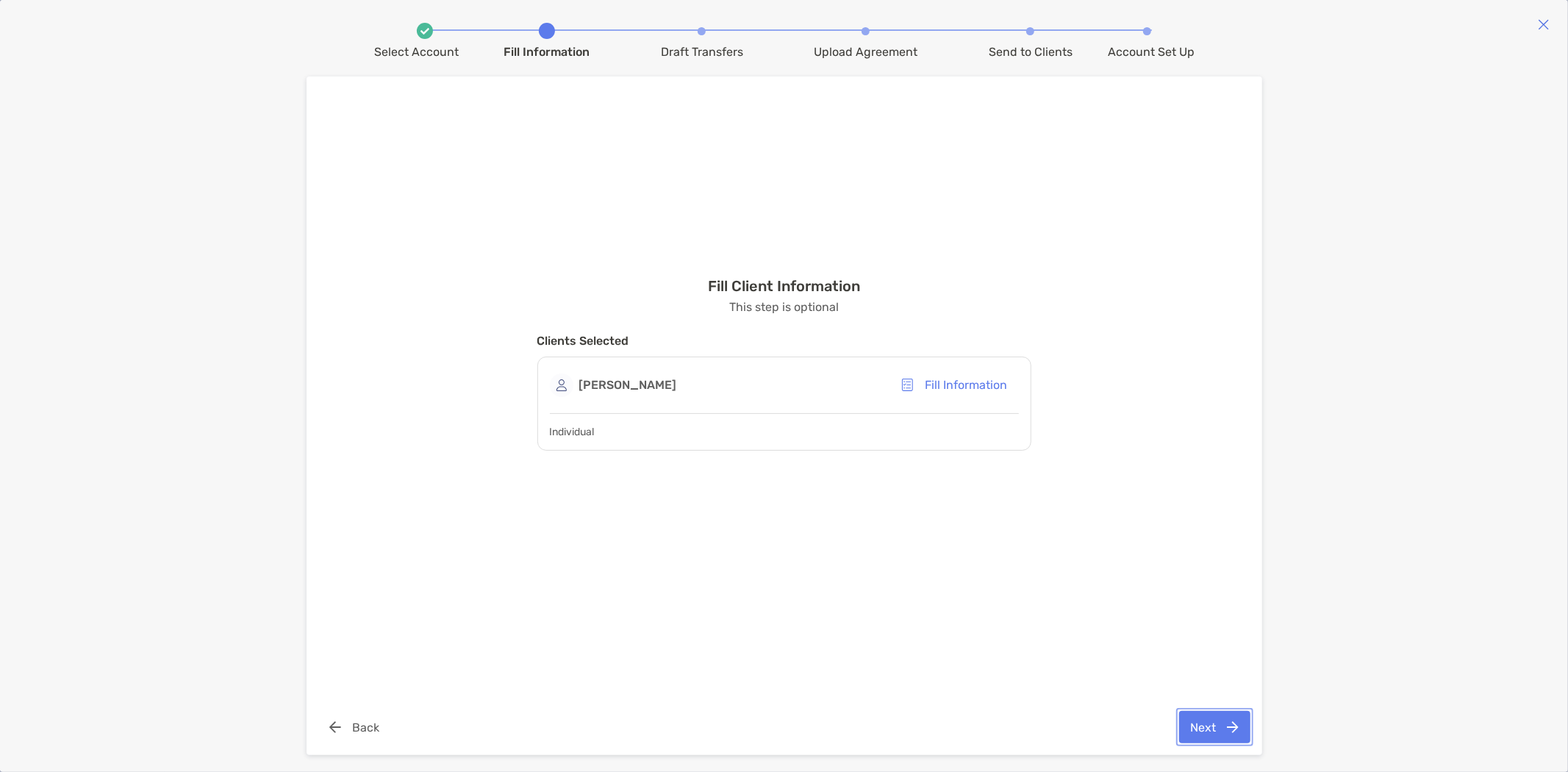
click at [1204, 723] on button "Next" at bounding box center [1214, 727] width 71 height 32
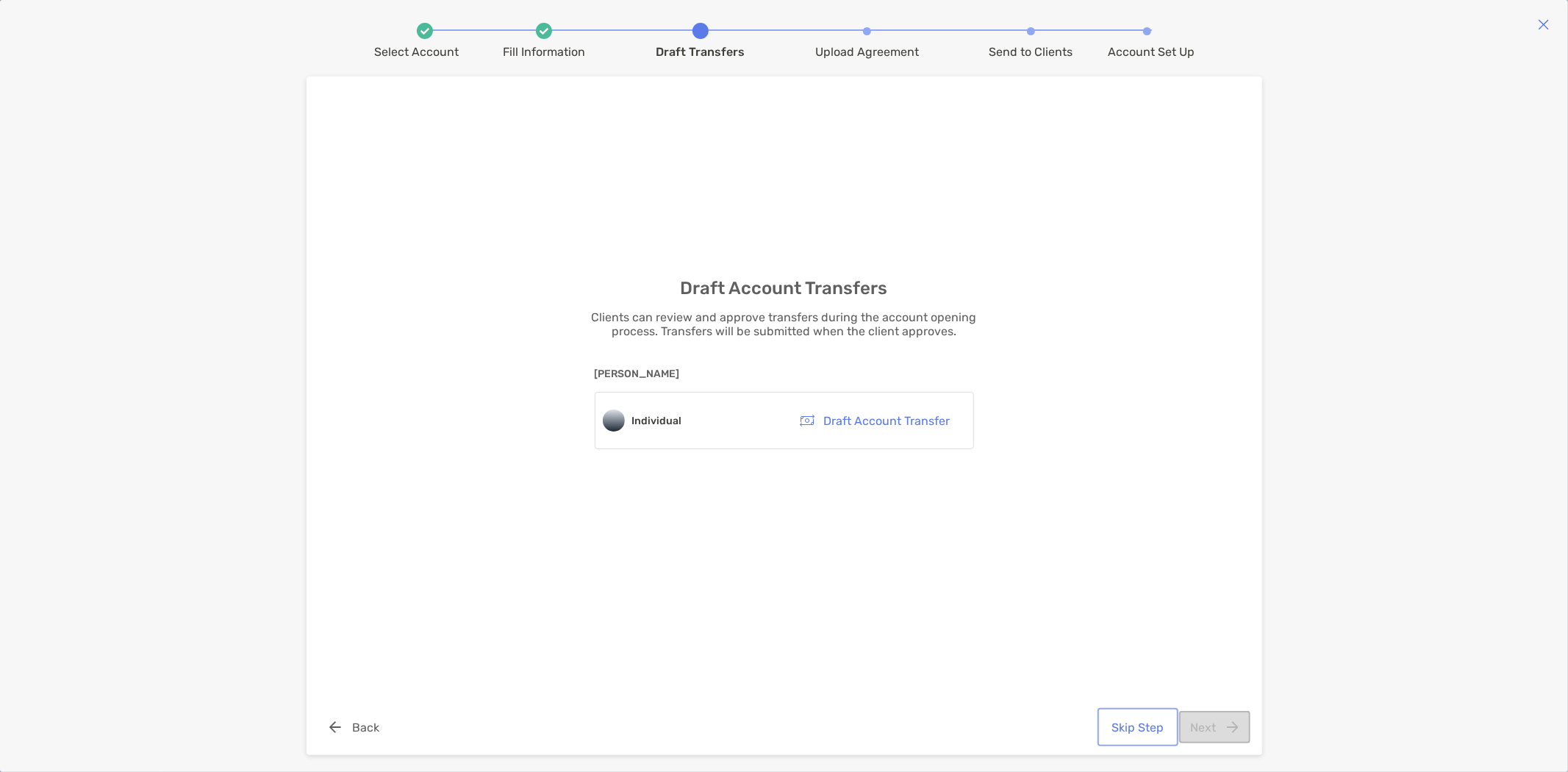
click at [1138, 729] on button "Skip Step" at bounding box center [1138, 727] width 75 height 32
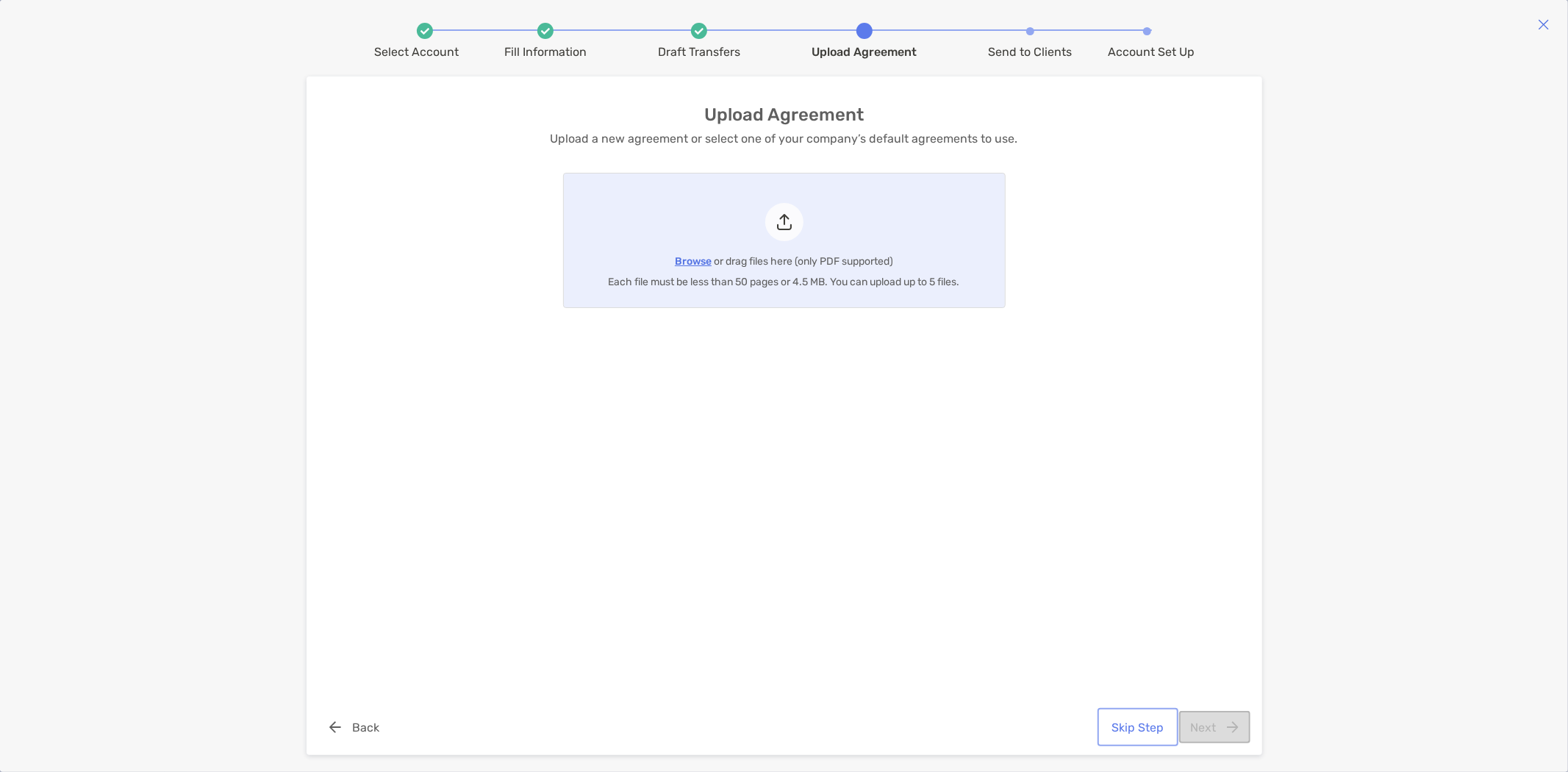
click at [1138, 729] on button "Skip Step" at bounding box center [1138, 727] width 75 height 32
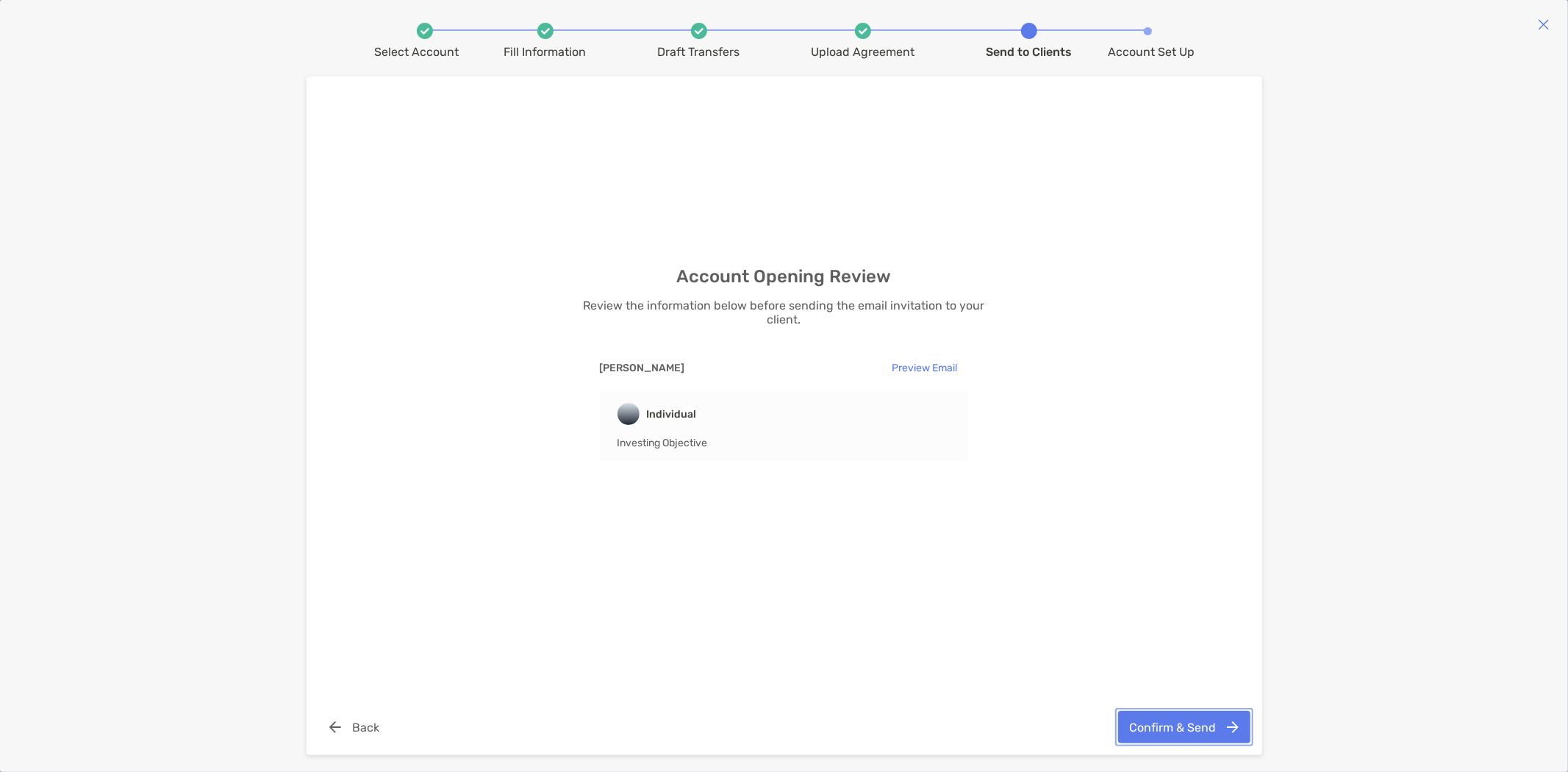
click at [1138, 729] on button "Confirm & Send" at bounding box center [1185, 727] width 133 height 32
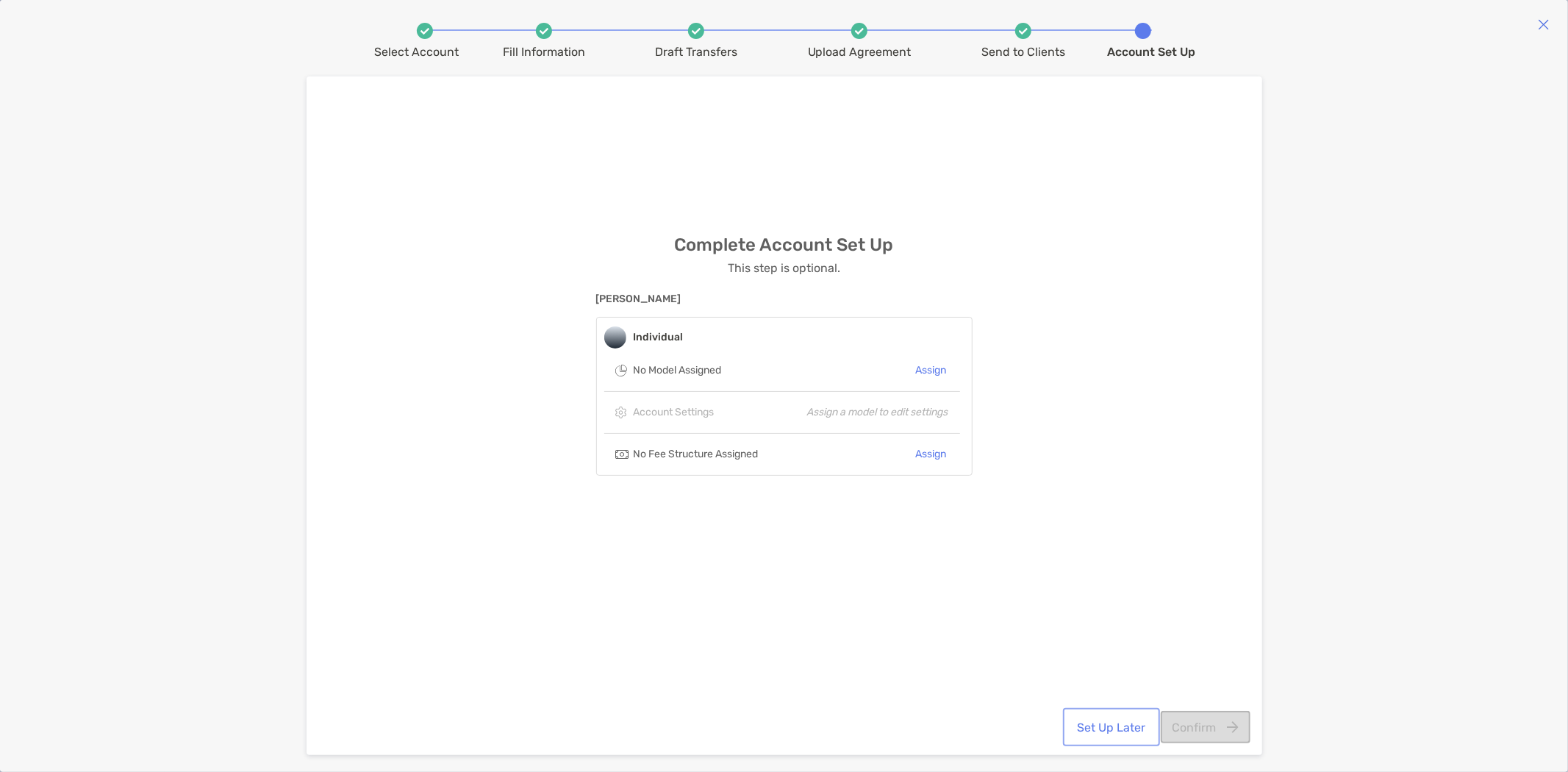
click at [1113, 725] on button "Set Up Later" at bounding box center [1111, 727] width 91 height 32
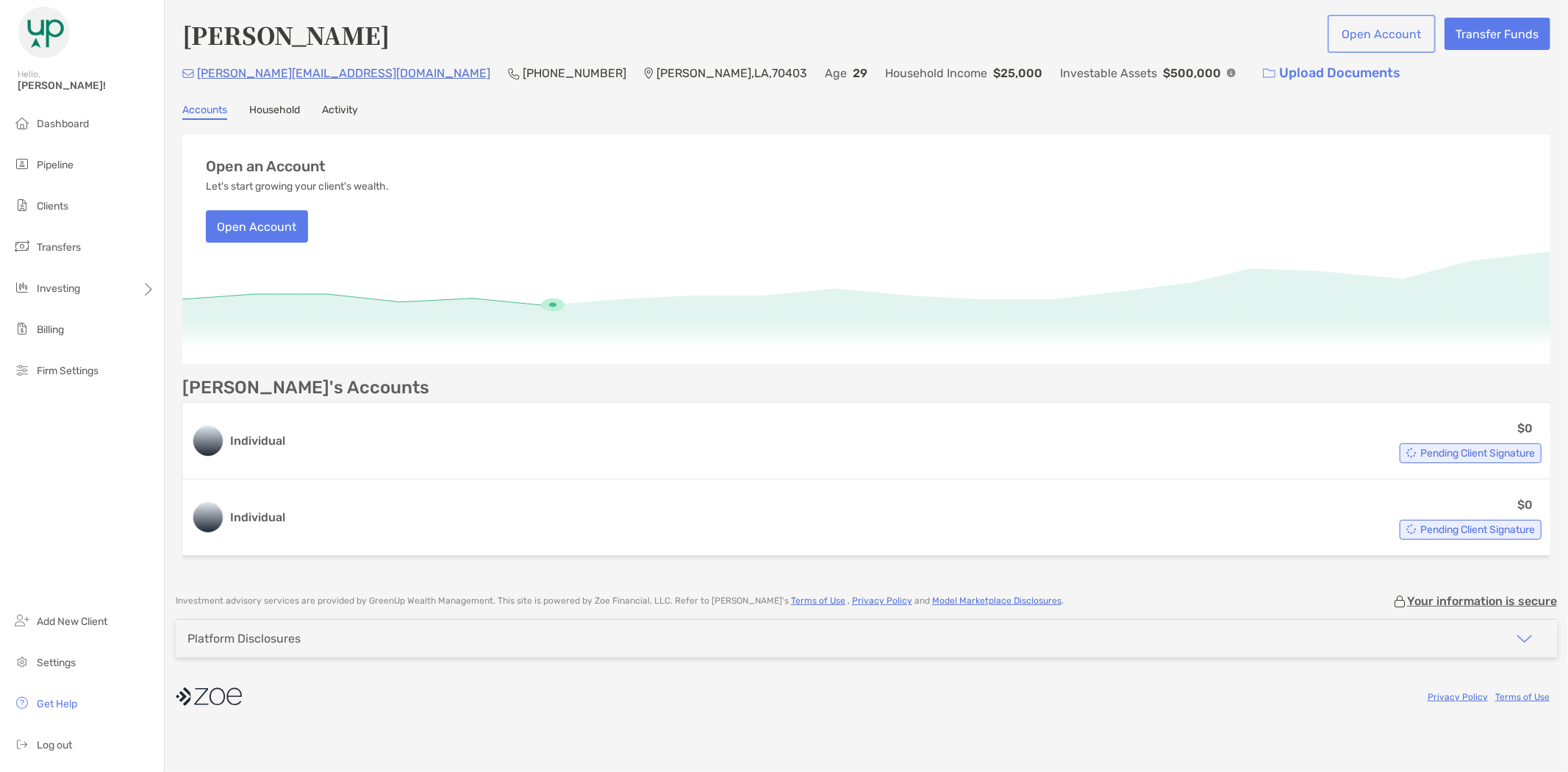
click at [1391, 32] on button "Open Account" at bounding box center [1381, 34] width 102 height 32
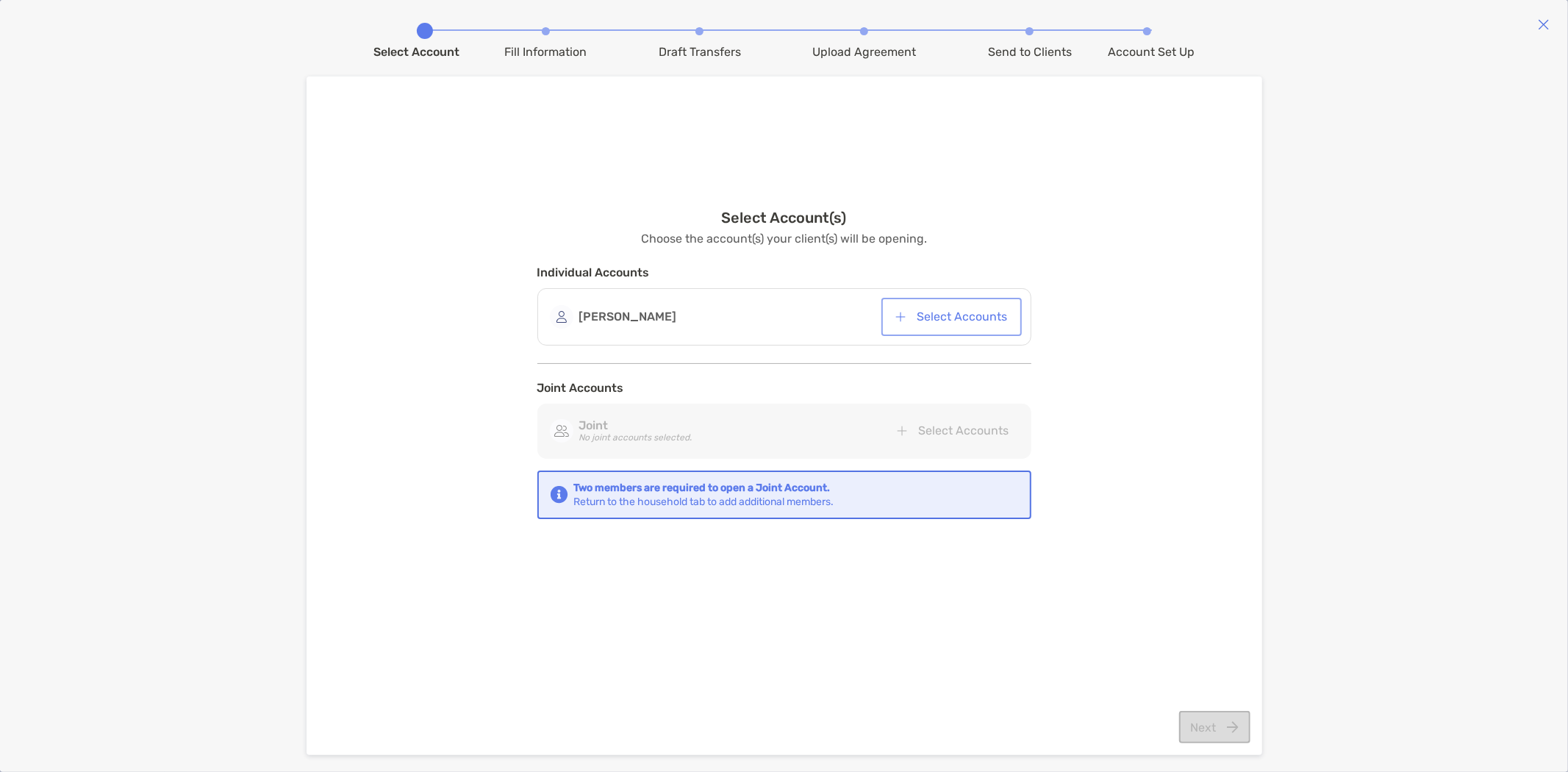
click at [953, 321] on button "Select Accounts" at bounding box center [952, 317] width 134 height 32
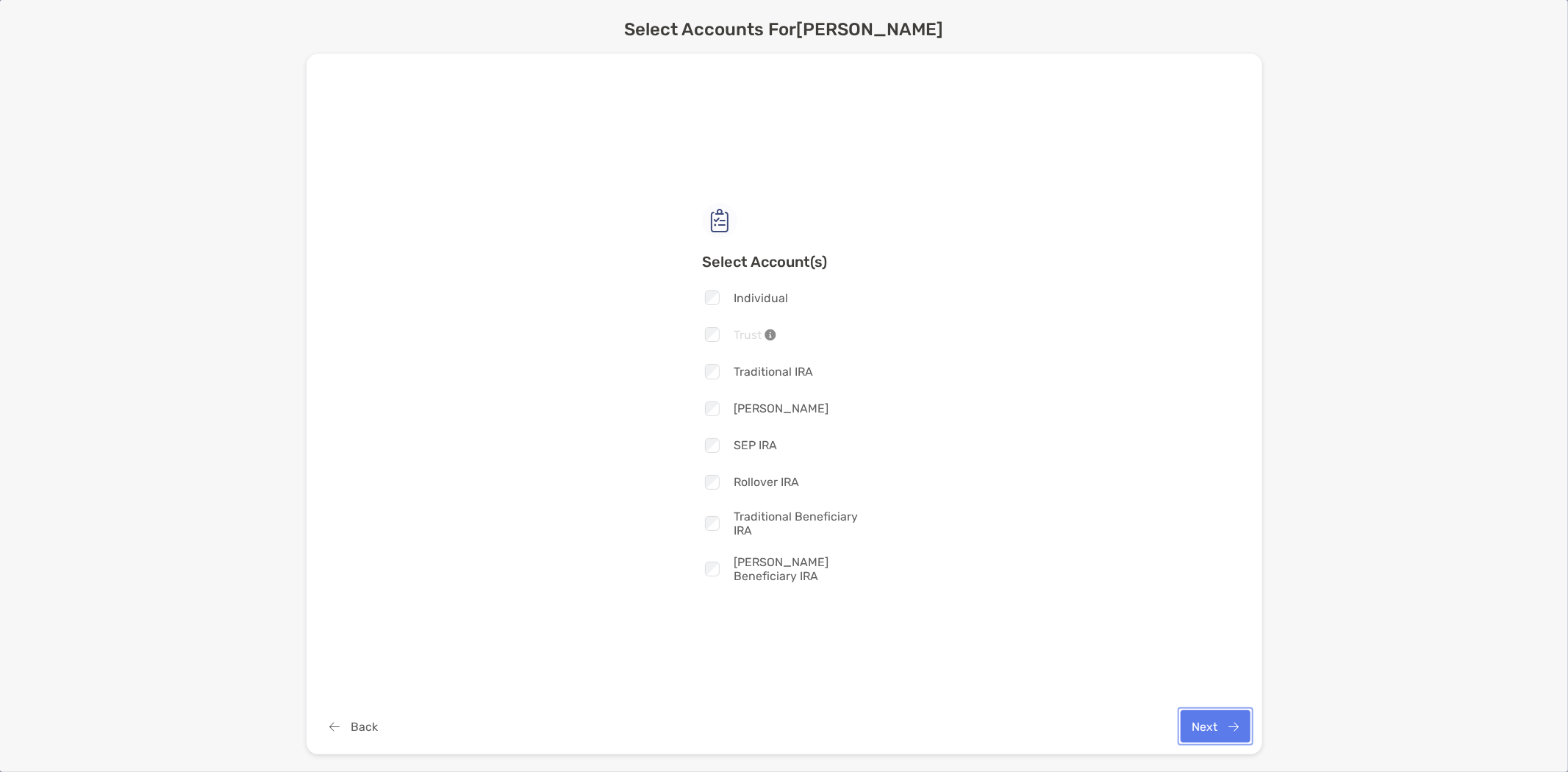
click at [1211, 718] on button "Next" at bounding box center [1215, 726] width 70 height 32
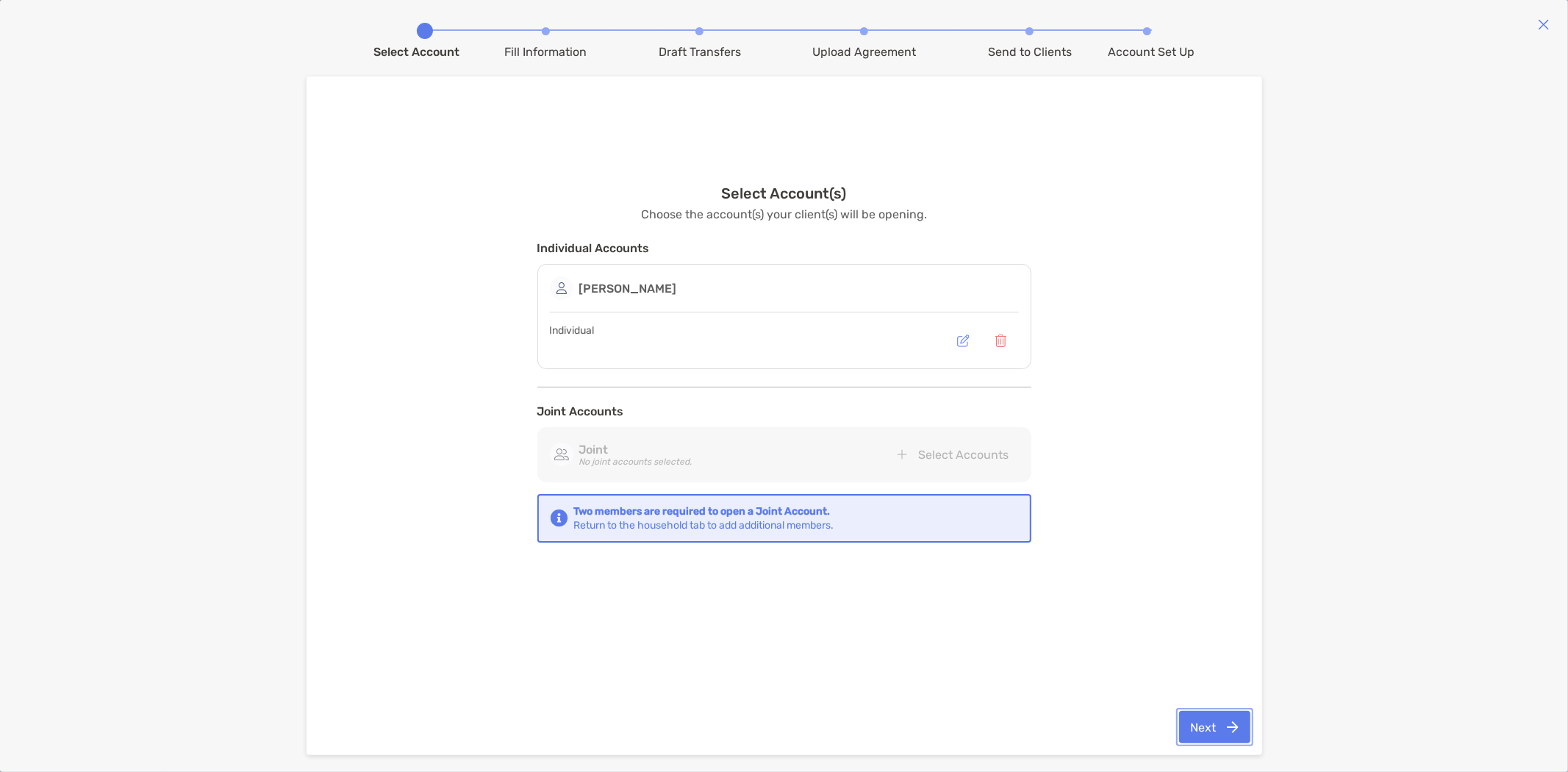
click at [1209, 728] on button "Next" at bounding box center [1214, 727] width 71 height 32
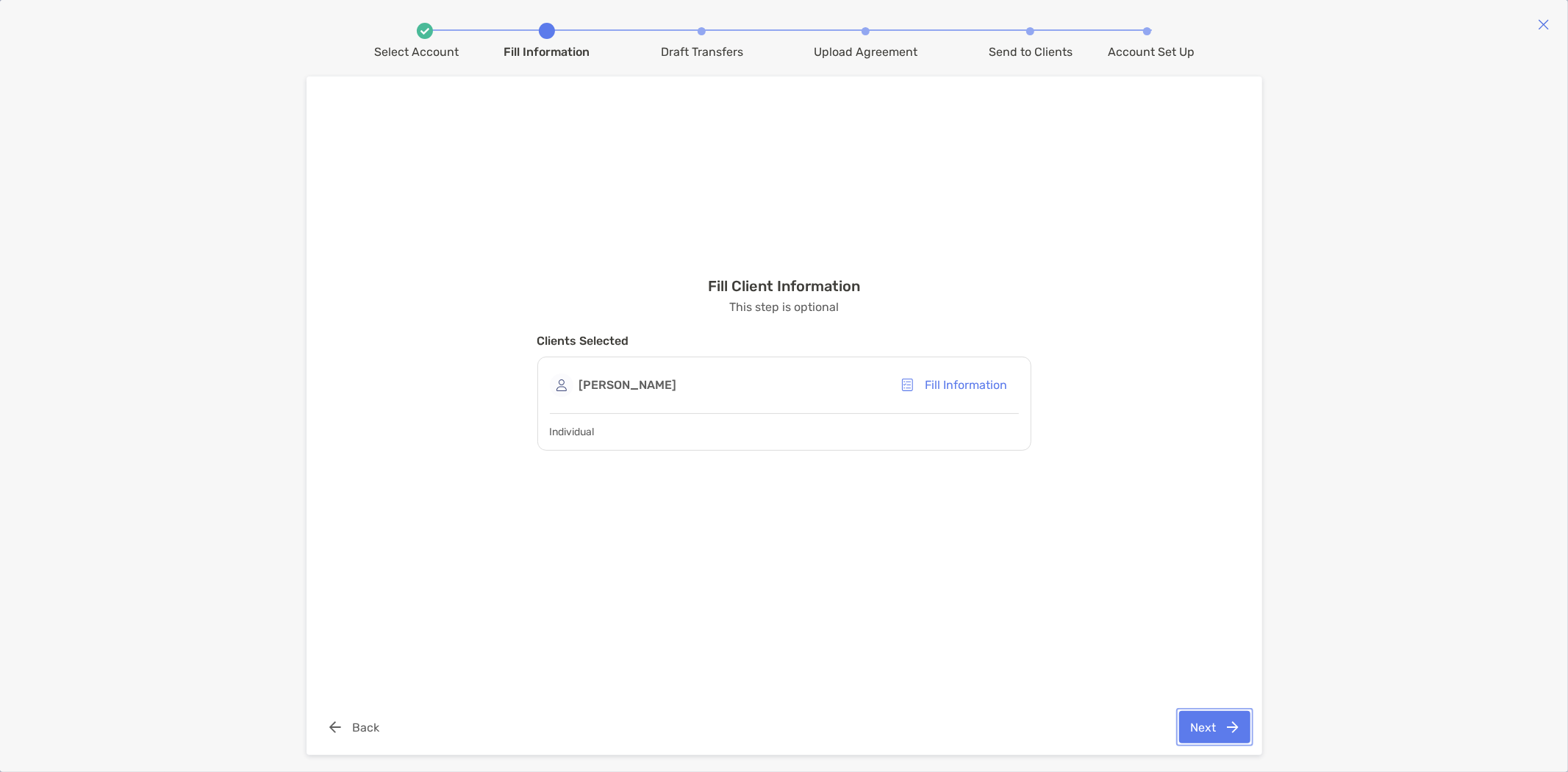
click at [1218, 724] on button "Next" at bounding box center [1214, 727] width 71 height 32
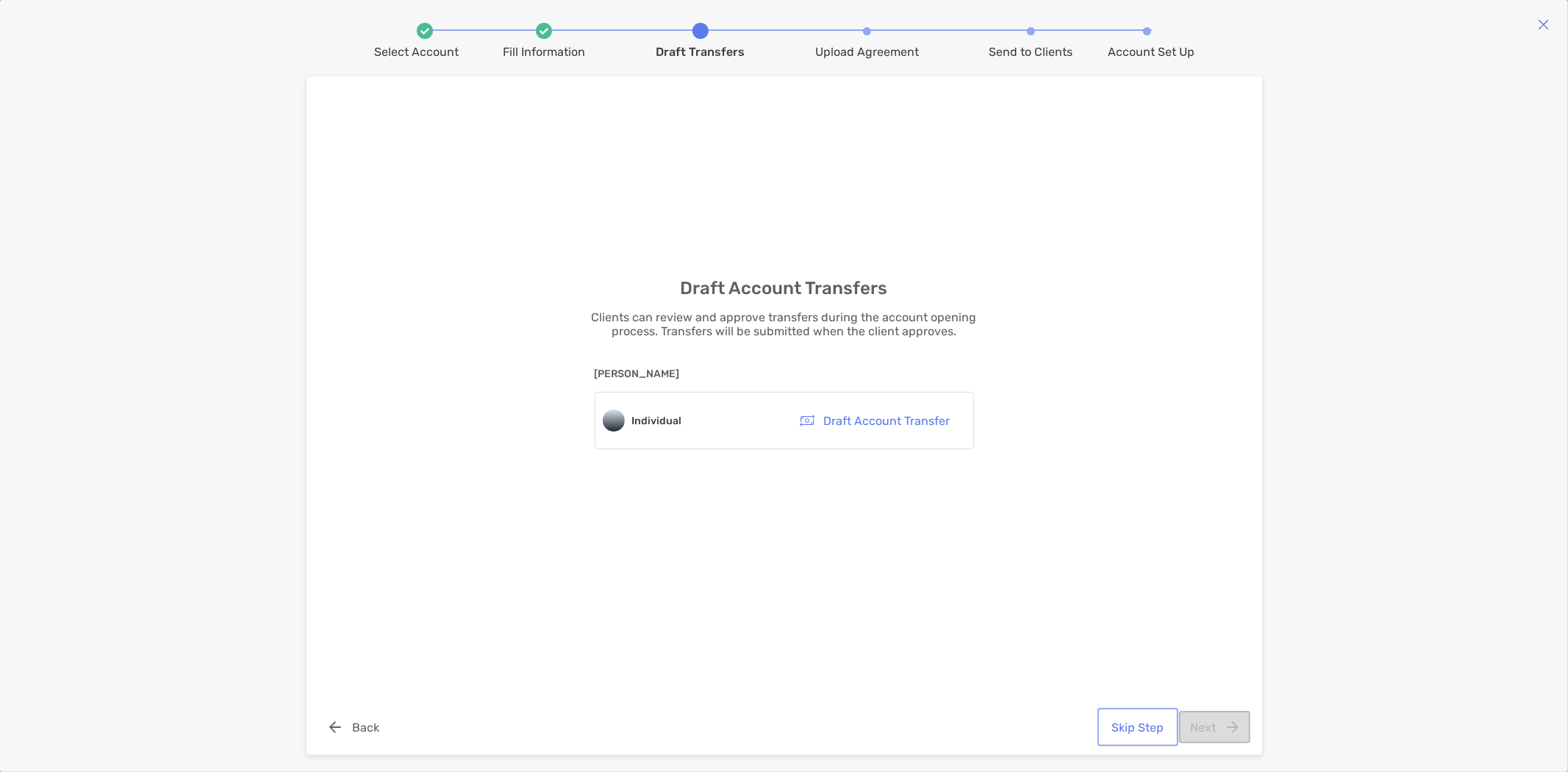
click at [1140, 729] on button "Skip Step" at bounding box center [1138, 727] width 75 height 32
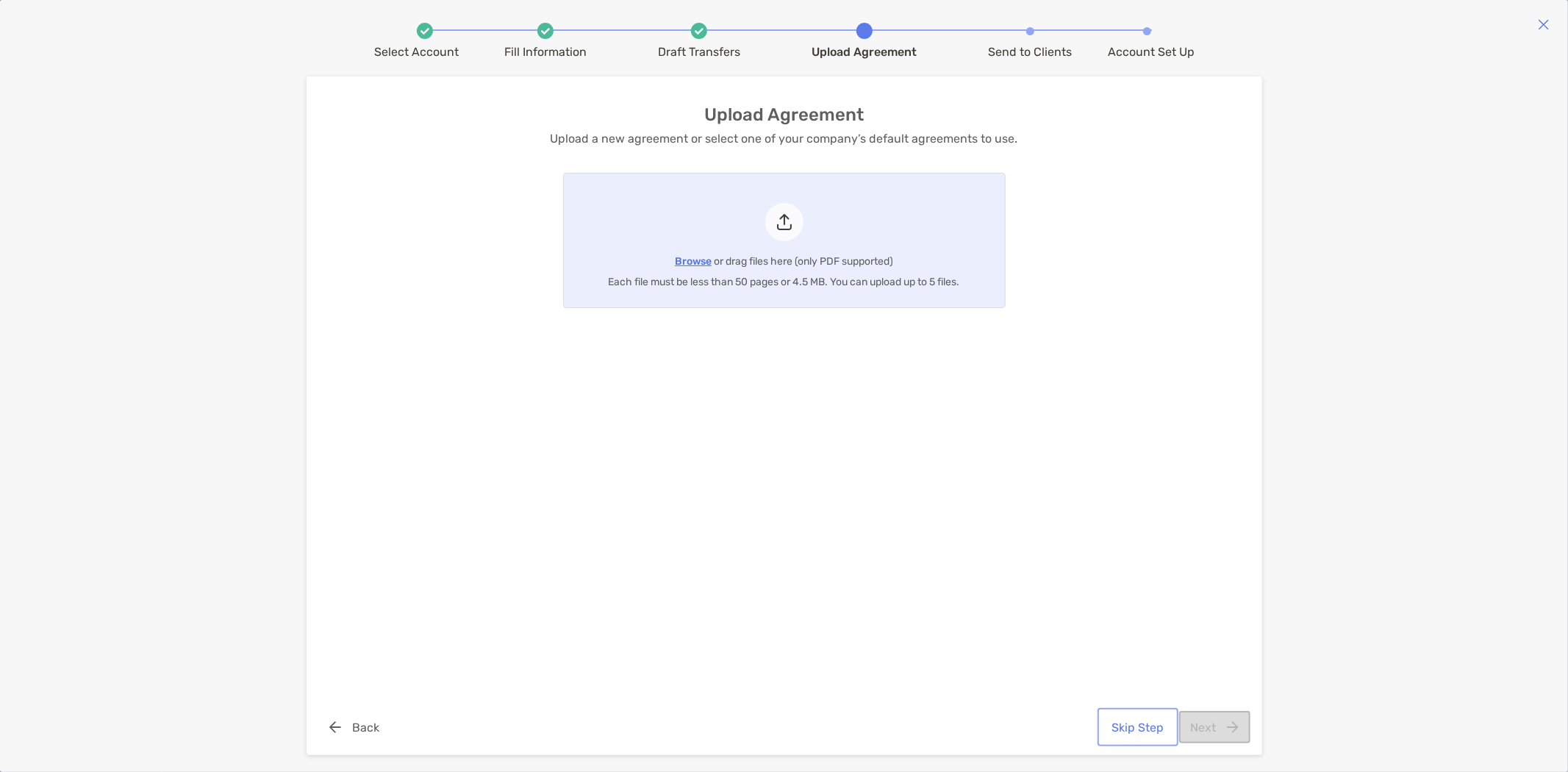
click at [1139, 723] on button "Skip Step" at bounding box center [1138, 727] width 75 height 32
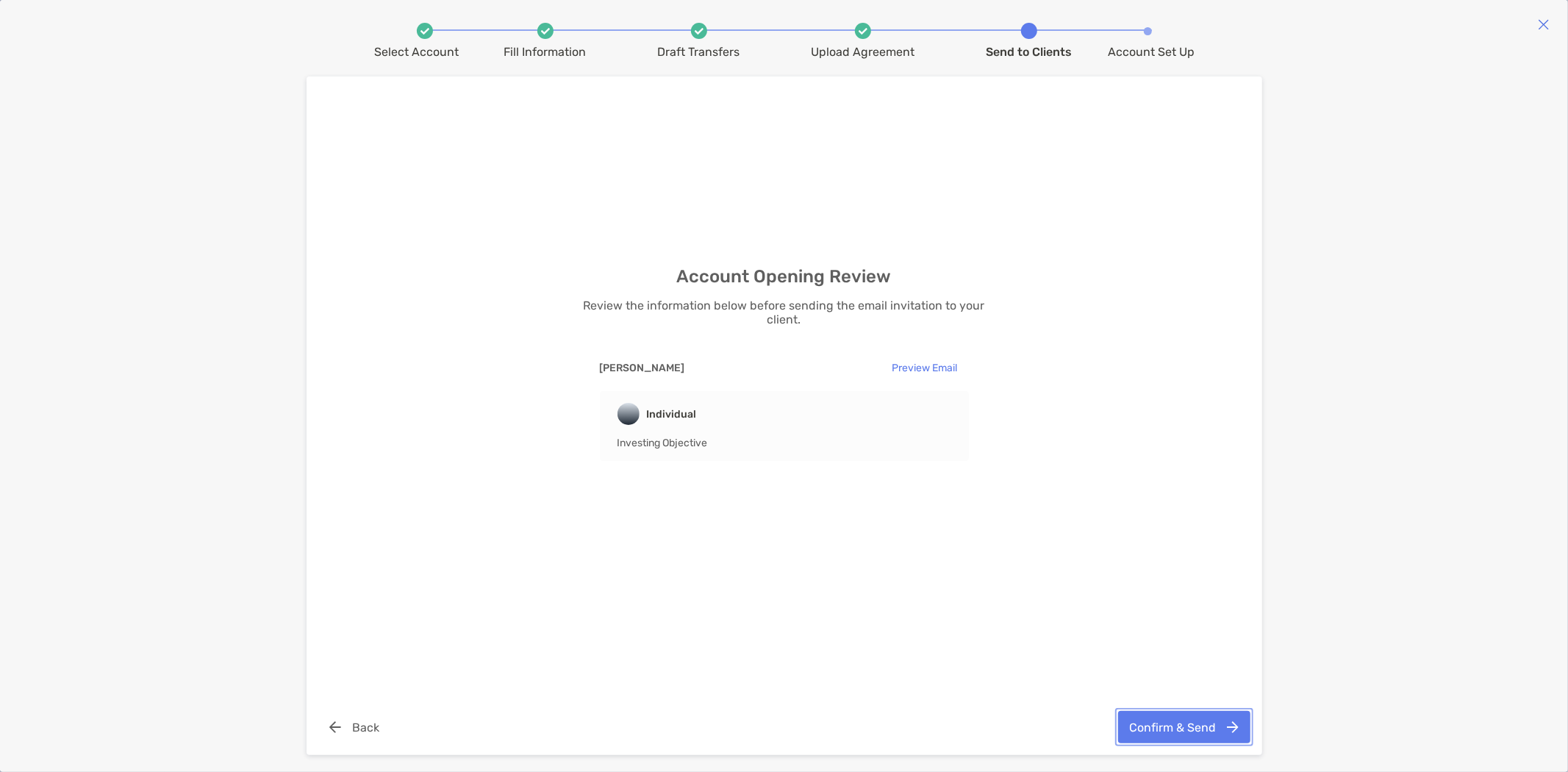
click at [1139, 723] on button "Confirm & Send" at bounding box center [1185, 727] width 133 height 32
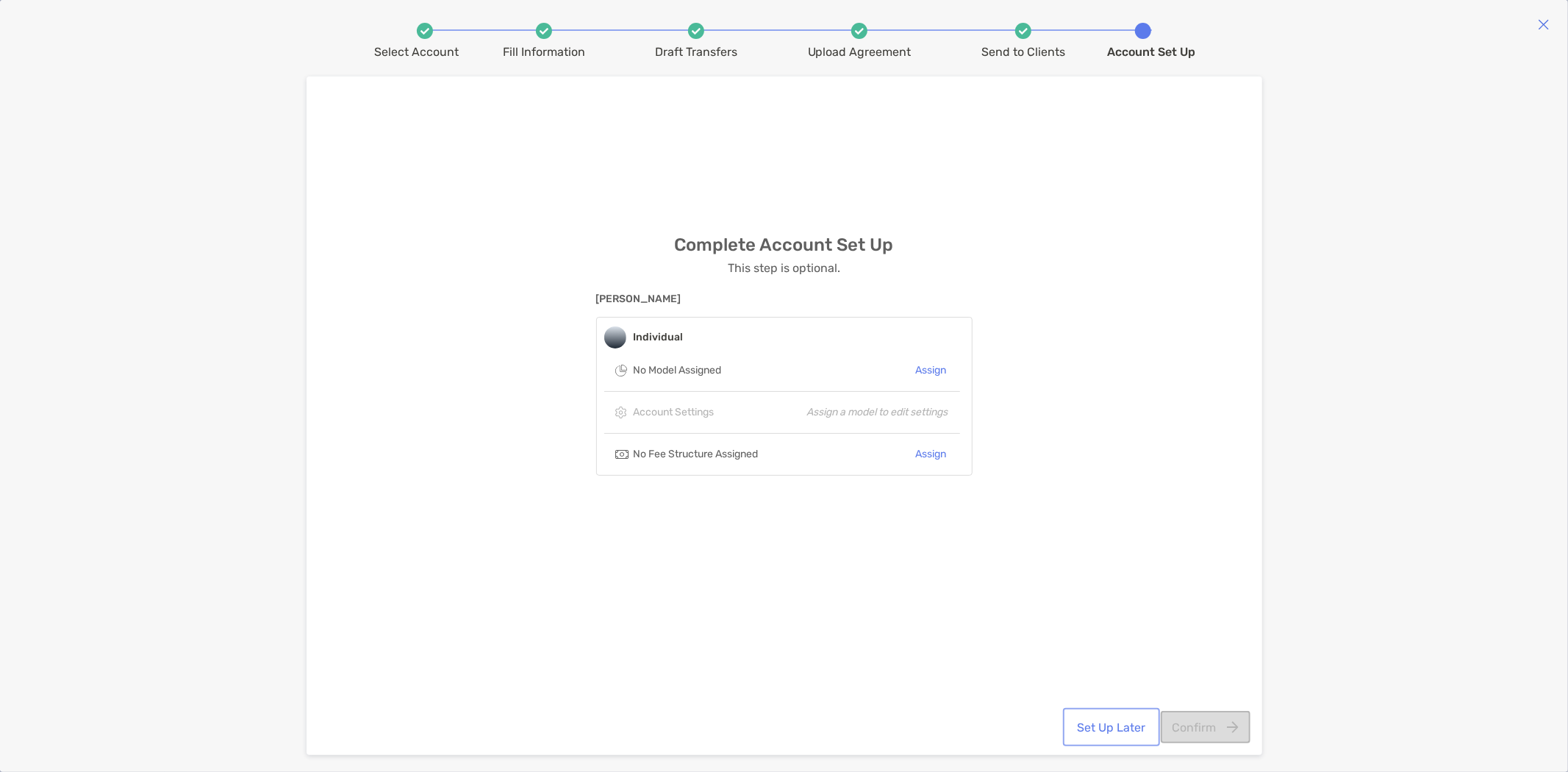
click at [1108, 729] on button "Set Up Later" at bounding box center [1111, 727] width 91 height 32
